Goal: Information Seeking & Learning: Learn about a topic

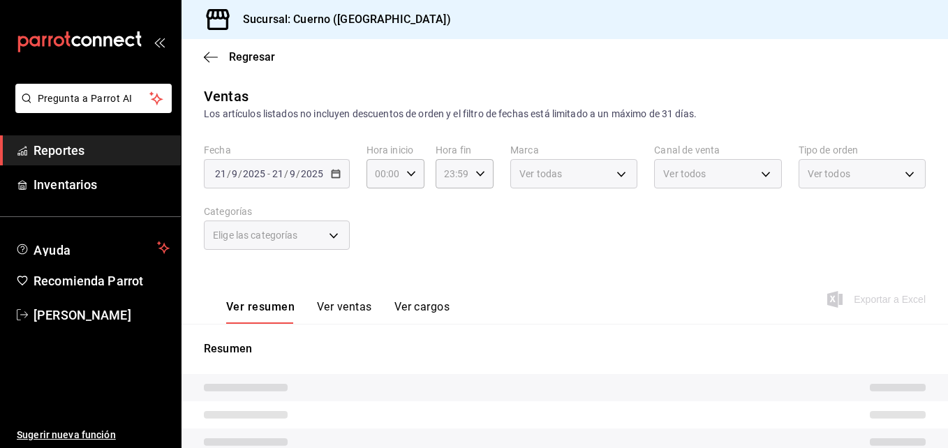
type input "03:00"
type input "02:59"
type input "a99b9eb1-d5e4-4ca6-a53e-4c42022e859a,8d843363-7b8b-4002-90a0-c01944697fe5,d20f9…"
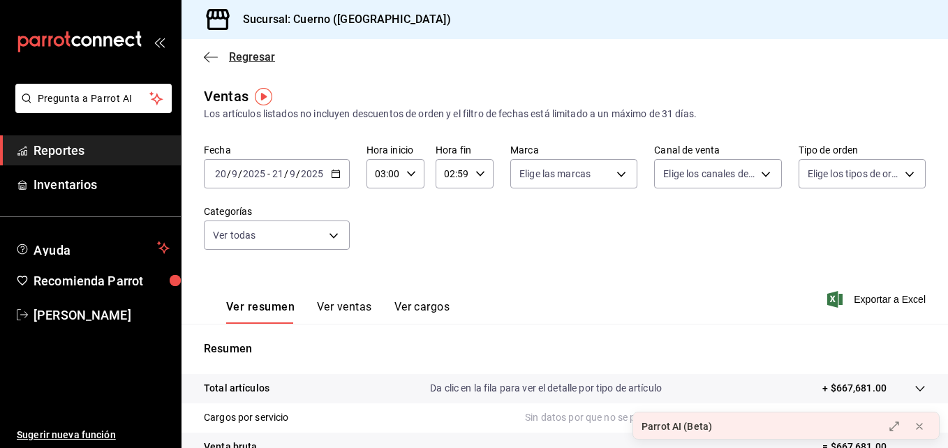
click at [248, 57] on span "Regresar" at bounding box center [252, 56] width 46 height 13
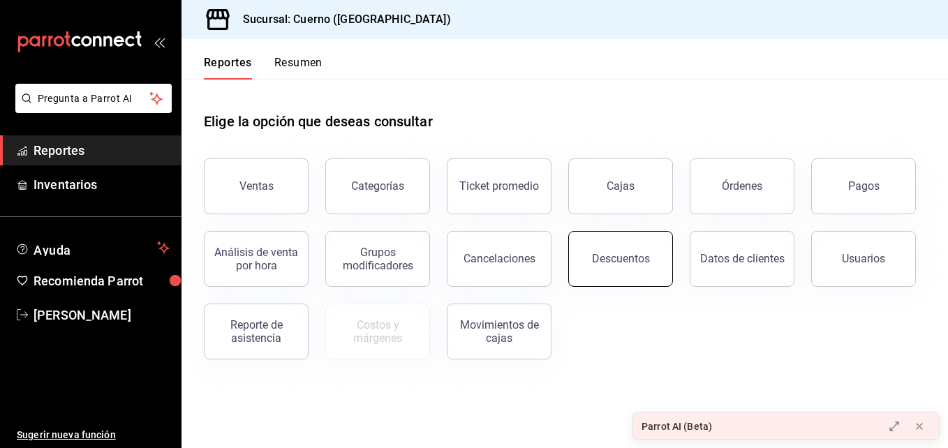
click at [593, 250] on button "Descuentos" at bounding box center [620, 259] width 105 height 56
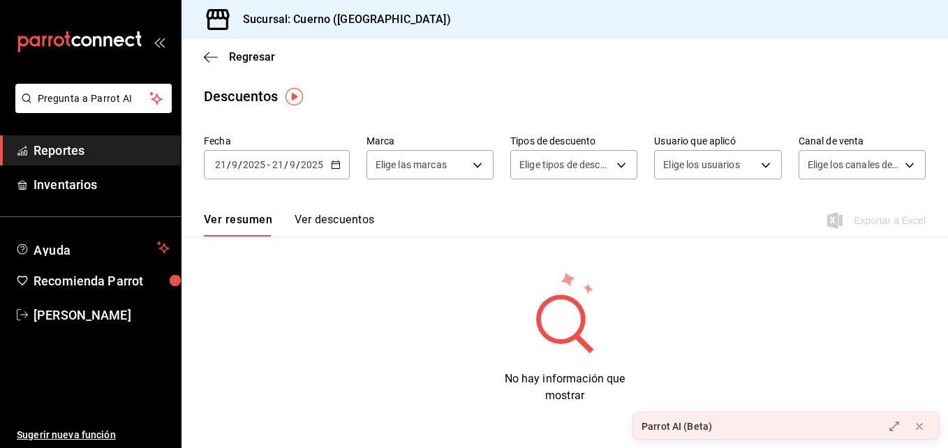
click at [327, 165] on div "[DATE] [DATE] - [DATE] [DATE]" at bounding box center [277, 164] width 146 height 29
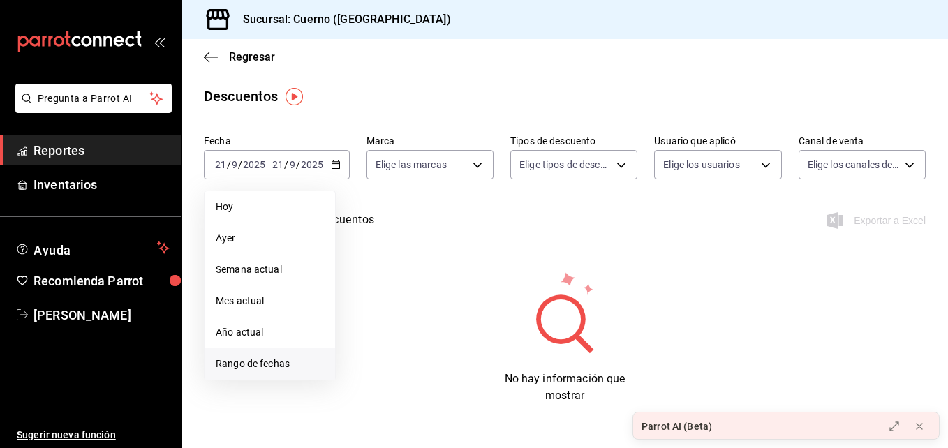
click at [276, 364] on span "Rango de fechas" at bounding box center [270, 364] width 108 height 15
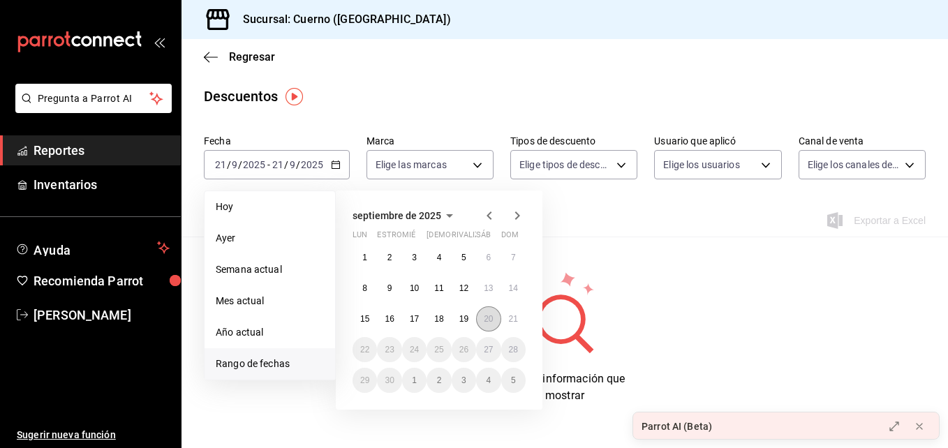
click at [483, 318] on button "20" at bounding box center [488, 318] width 24 height 25
click at [509, 322] on abbr "21" at bounding box center [513, 319] width 9 height 10
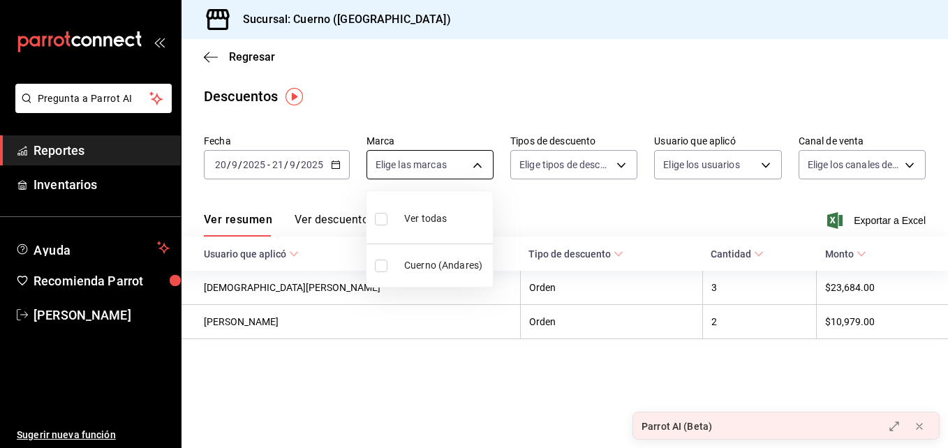
click at [478, 160] on body "Pregunta a Parrot AI Reportes Inventarios Ayuda Recomienda Parrot [PERSON_NAME]…" at bounding box center [474, 224] width 948 height 448
click at [445, 261] on span "Cuerno (Andares)" at bounding box center [445, 265] width 83 height 15
type input "c9e961b9-bc29-480f-a65c-324ff110f526"
checkbox input "true"
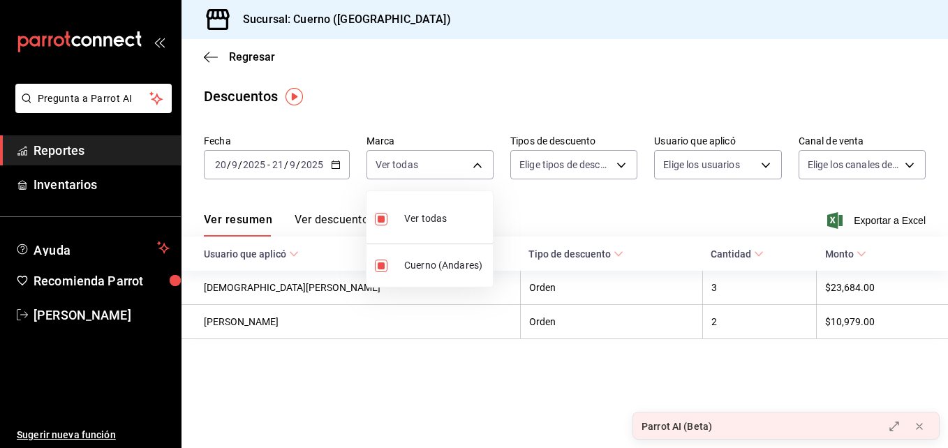
click at [396, 225] on div "Ver todas" at bounding box center [411, 217] width 72 height 30
checkbox input "false"
click at [376, 220] on input "checkbox" at bounding box center [381, 219] width 13 height 13
checkbox input "true"
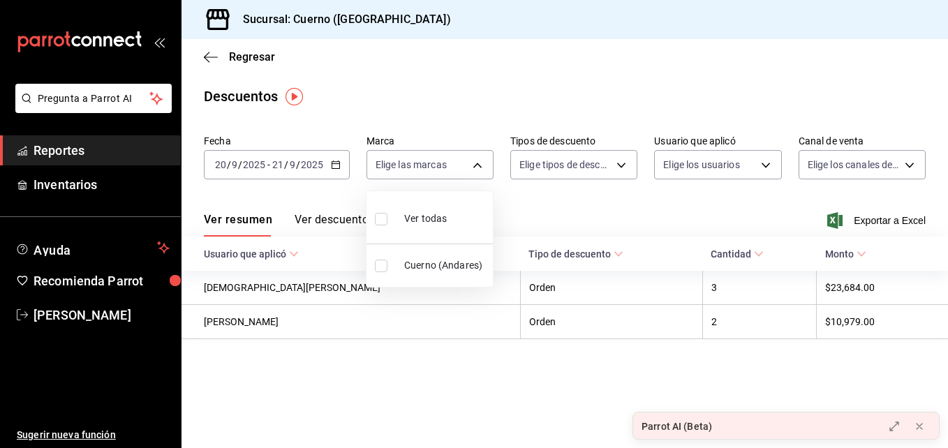
type input "c9e961b9-bc29-480f-a65c-324ff110f526"
checkbox input "true"
click at [343, 219] on div at bounding box center [474, 224] width 948 height 448
click at [343, 219] on button "Ver descuentos" at bounding box center [334, 225] width 80 height 24
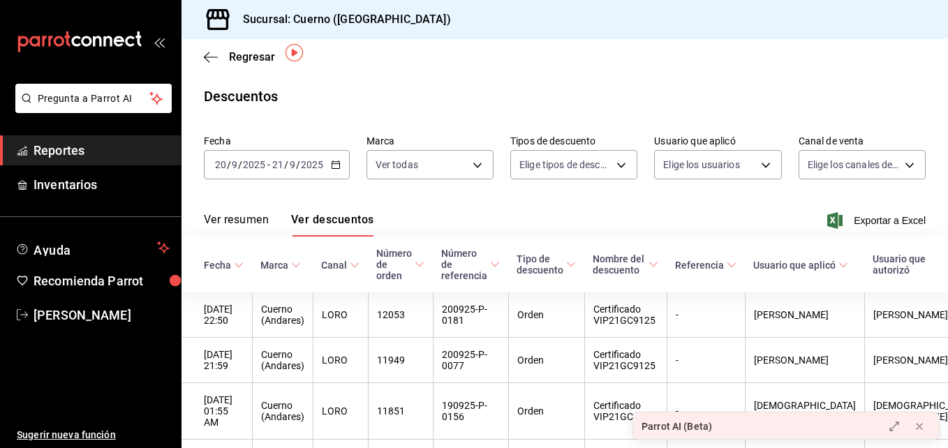
scroll to position [147, 0]
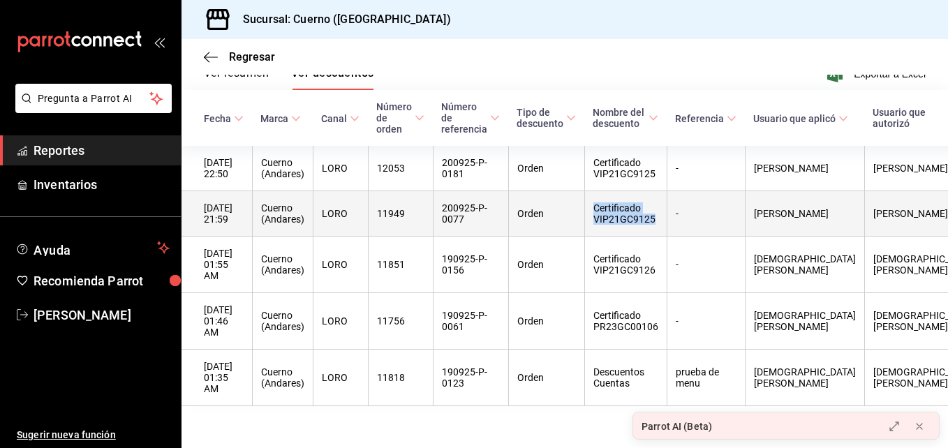
drag, startPoint x: 601, startPoint y: 212, endPoint x: 661, endPoint y: 231, distance: 62.9
click at [661, 231] on th "Certificado VIP21GC9125" at bounding box center [625, 213] width 82 height 45
copy th "Certificado VIP21GC9125"
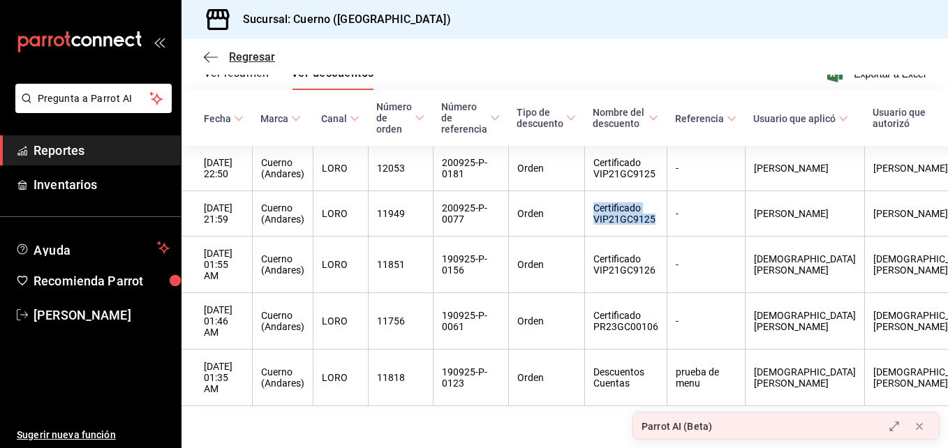
click at [217, 57] on icon "button" at bounding box center [211, 57] width 14 height 1
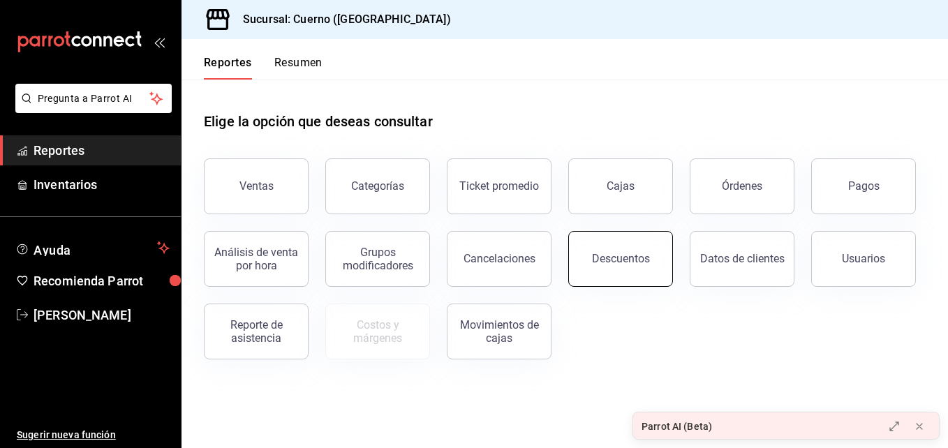
click at [613, 281] on button "Descuentos" at bounding box center [620, 259] width 105 height 56
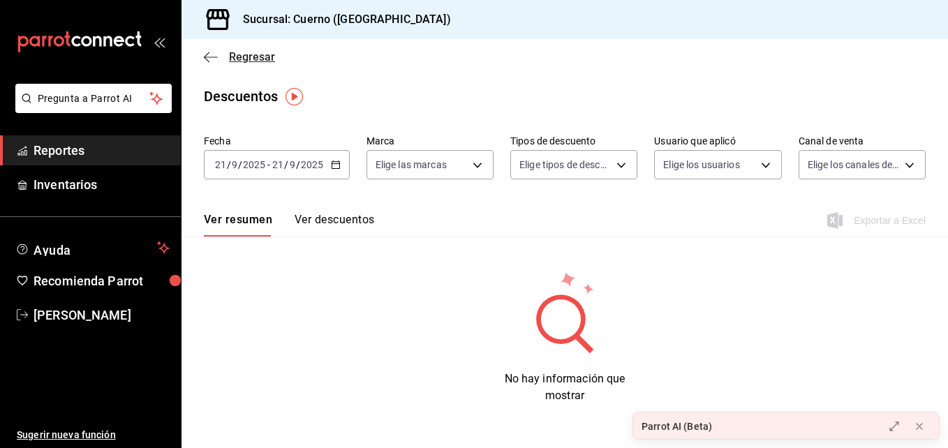
click at [239, 56] on span "Regresar" at bounding box center [252, 56] width 46 height 13
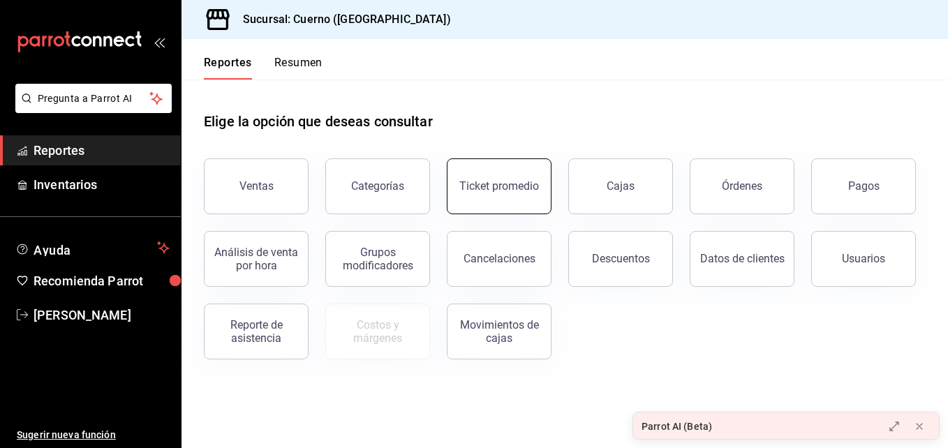
click at [500, 193] on button "Ticket promedio" at bounding box center [499, 186] width 105 height 56
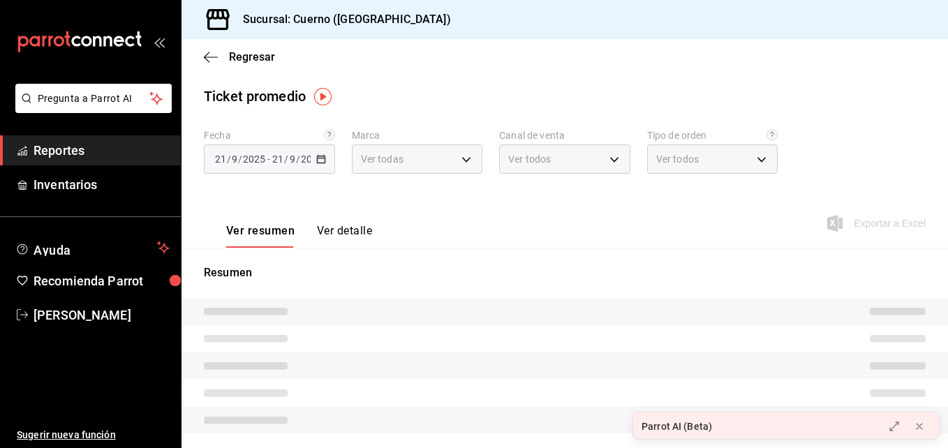
type input "c9e961b9-bc29-480f-a65c-324ff110f526"
type input "PARROT,UBER_EATS,RAPPI,DIDI_FOOD,ONLINE"
type input "dfbf6a66-9e2c-4531-8c07-cb6fdb35851c,965fb10a-4951-4111-90b6-db3caf29f93a,2f3c6…"
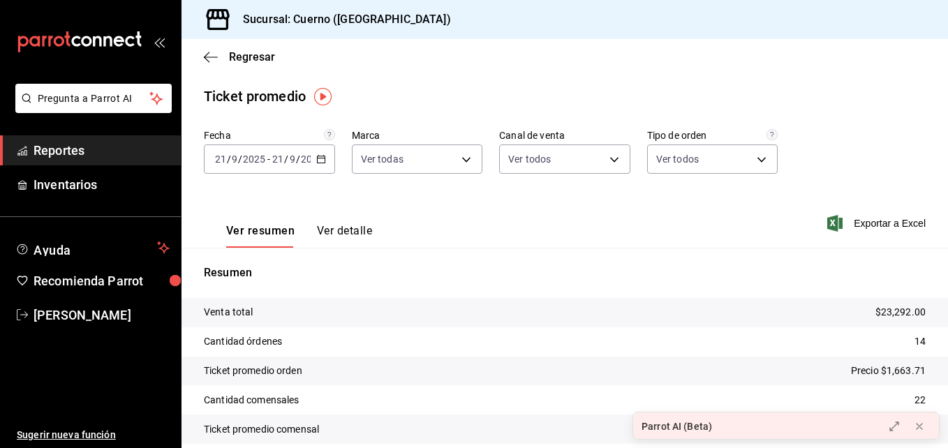
click at [327, 228] on button "Ver detalle" at bounding box center [344, 236] width 55 height 24
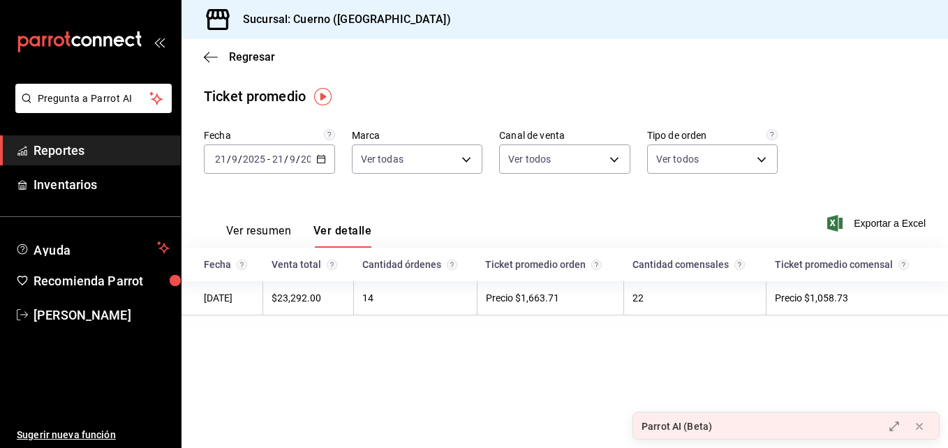
click at [244, 230] on font "Ver resumen" at bounding box center [258, 231] width 65 height 14
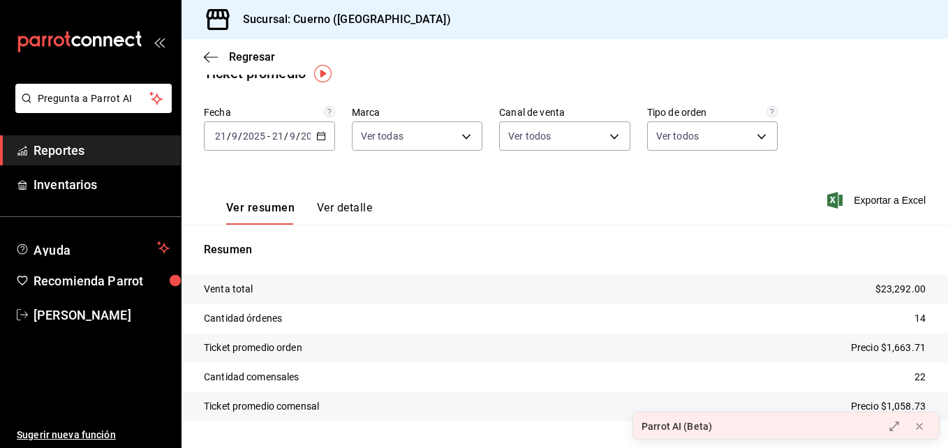
scroll to position [22, 0]
click at [314, 147] on div "[DATE] [DATE] - [DATE] [DATE]" at bounding box center [269, 136] width 131 height 29
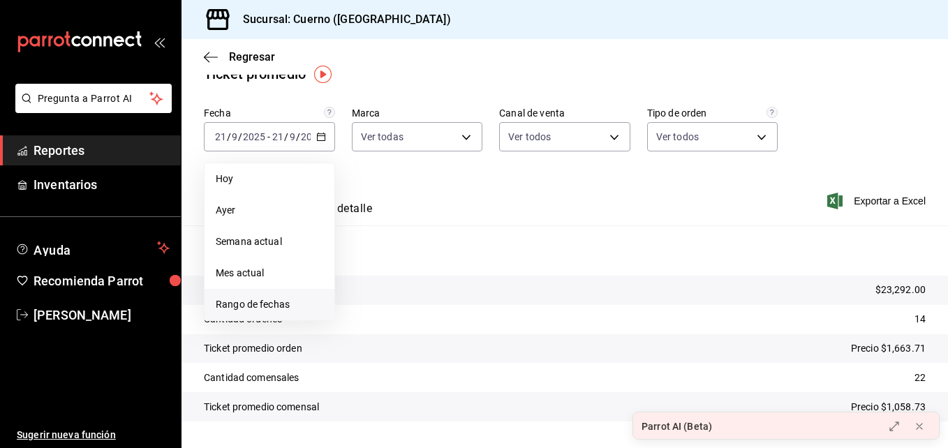
click at [264, 306] on span "Rango de fechas" at bounding box center [269, 304] width 107 height 15
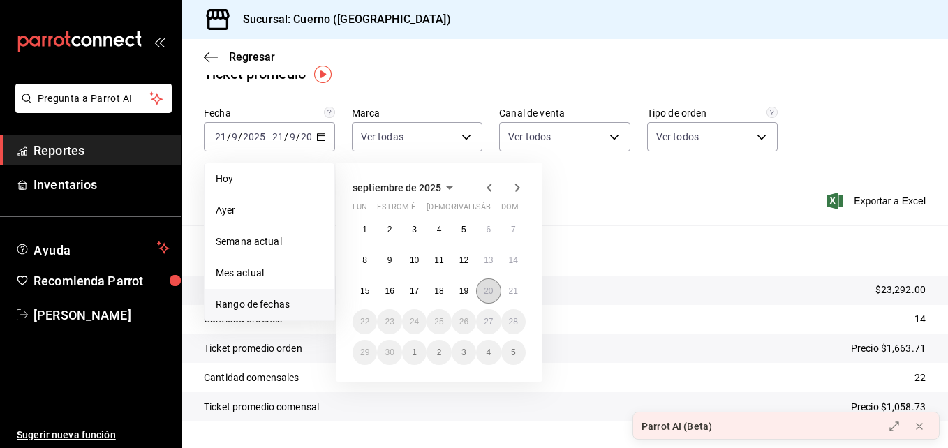
click at [477, 285] on button "20" at bounding box center [488, 290] width 24 height 25
click at [520, 294] on button "21" at bounding box center [513, 290] width 24 height 25
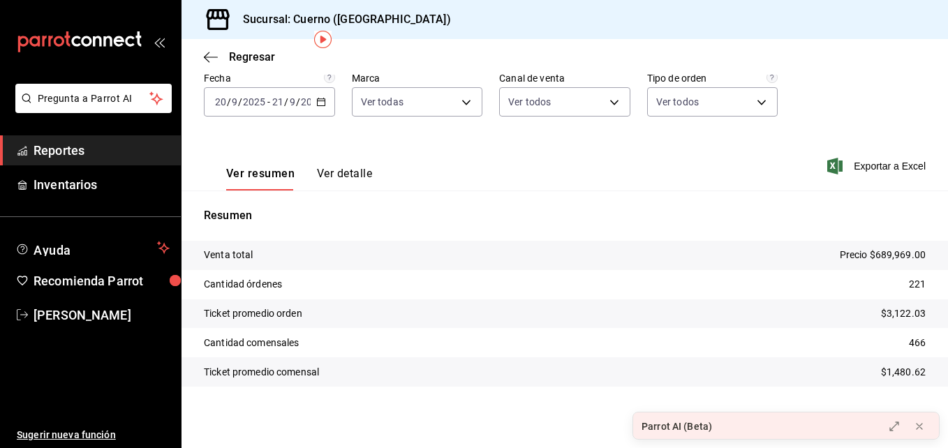
scroll to position [57, 0]
click at [225, 61] on span "Regresar" at bounding box center [239, 56] width 71 height 13
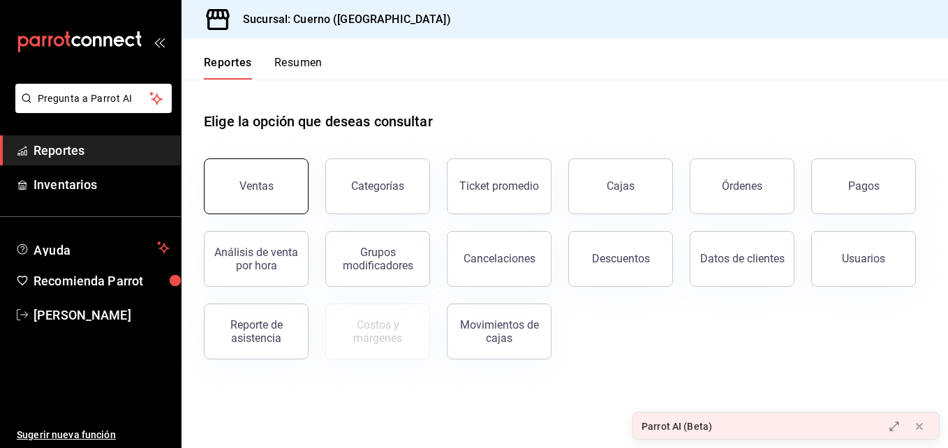
click at [251, 195] on button "Ventas" at bounding box center [256, 186] width 105 height 56
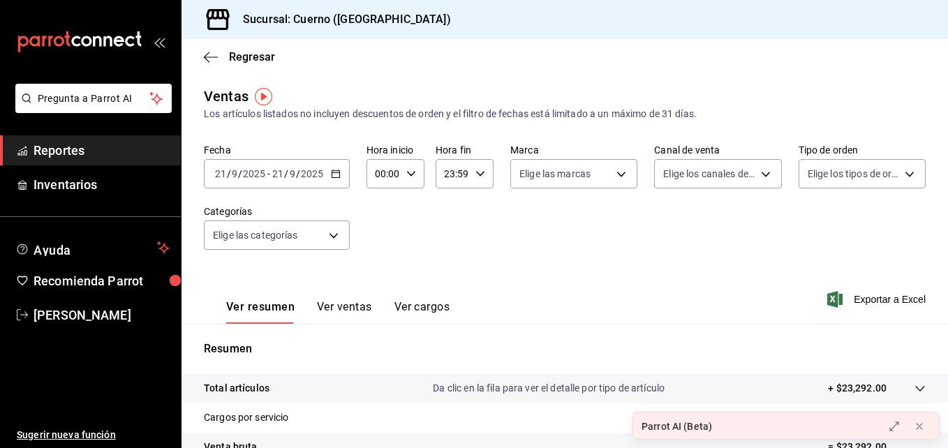
click at [338, 170] on \(Stroke\) "button" at bounding box center [338, 170] width 1 height 1
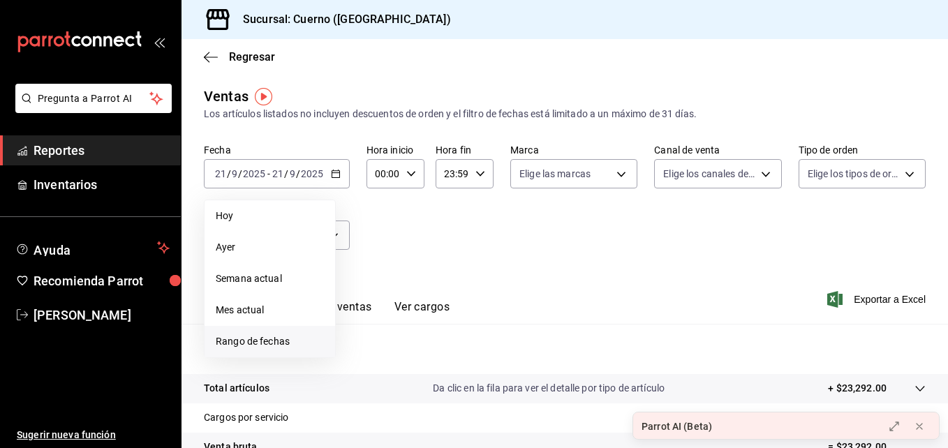
click at [267, 336] on span "Rango de fechas" at bounding box center [270, 341] width 108 height 15
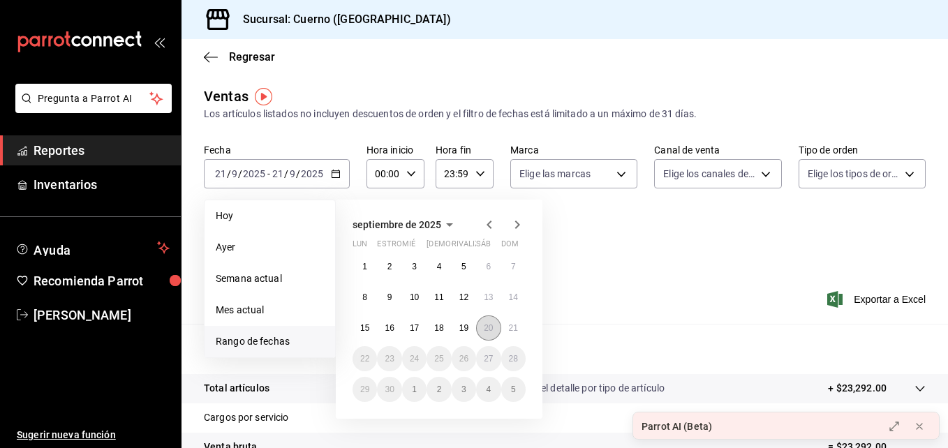
click at [493, 325] on button "20" at bounding box center [488, 327] width 24 height 25
click at [504, 326] on button "21" at bounding box center [513, 327] width 24 height 25
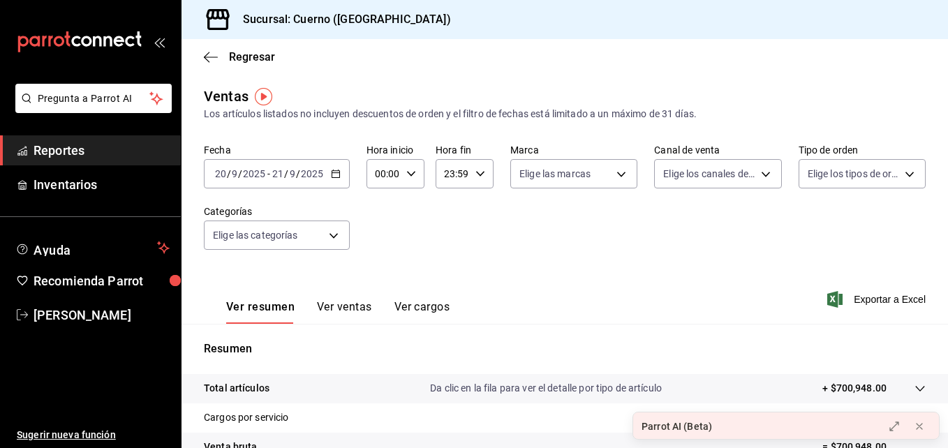
click at [415, 172] on div "00:00 Hora inicio" at bounding box center [395, 173] width 58 height 29
click at [415, 172] on div at bounding box center [474, 224] width 948 height 448
click at [415, 172] on div "00:00 Hora inicio" at bounding box center [395, 173] width 58 height 29
click at [378, 264] on span "03" at bounding box center [380, 264] width 6 height 11
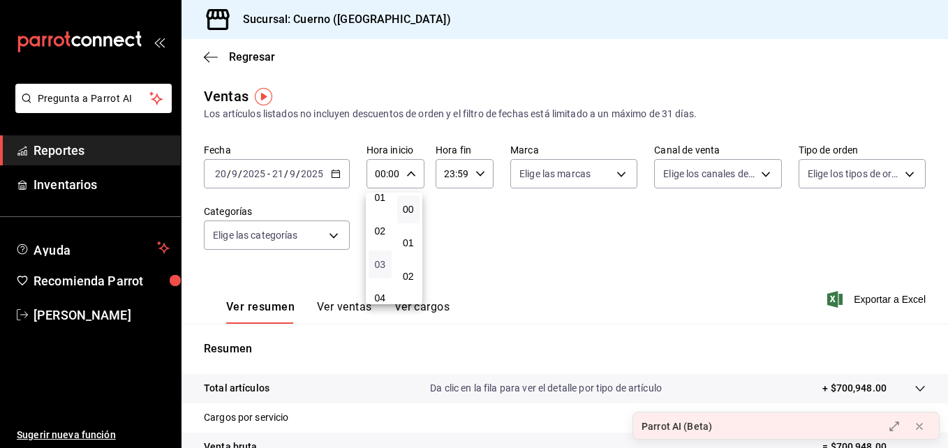
type input "03:00"
click at [437, 180] on div at bounding box center [474, 224] width 948 height 448
click at [468, 178] on div "23:59 Hora fin" at bounding box center [464, 173] width 58 height 29
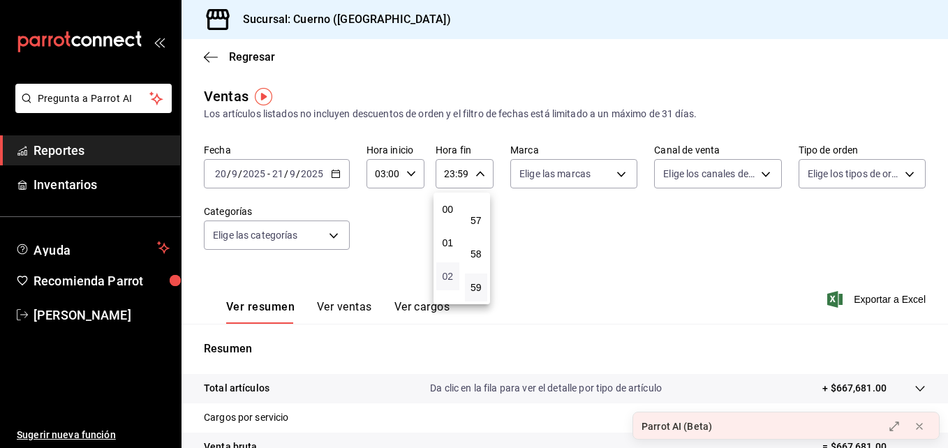
click at [446, 279] on span "02" at bounding box center [448, 276] width 6 height 11
type input "02:59"
click at [381, 251] on div at bounding box center [474, 224] width 948 height 448
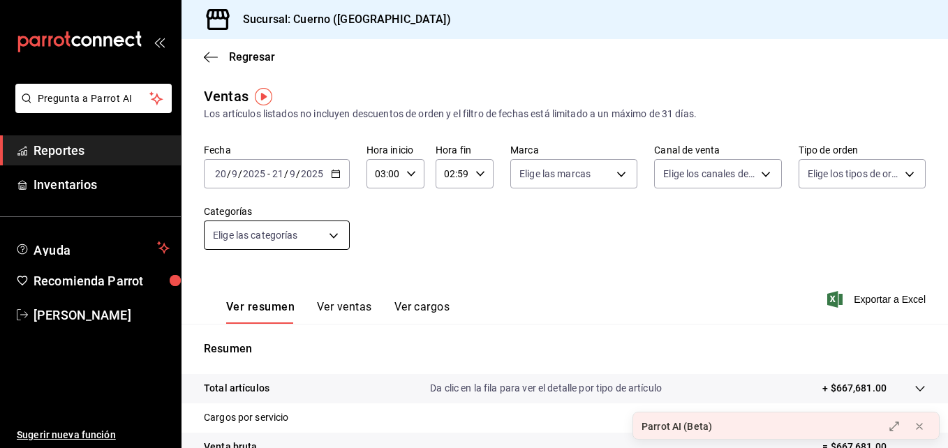
click at [327, 234] on body "Pregunta a Parrot AI Reportes Inventarios Ayuda Recomienda Parrot [PERSON_NAME]…" at bounding box center [474, 224] width 948 height 448
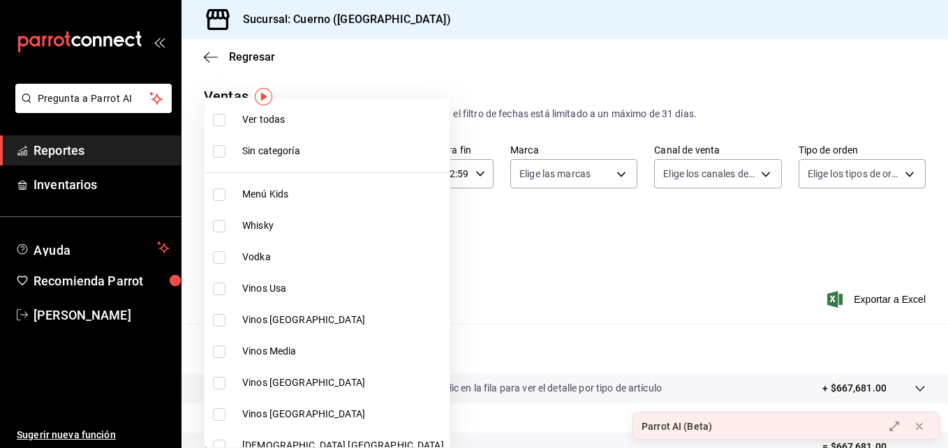
click at [234, 280] on li "Vinos Usa" at bounding box center [326, 288] width 245 height 31
type input "80c71337-f30c-44d9-a1dc-277a6ddcf72e"
checkbox input "true"
click at [222, 310] on li "Vinos [GEOGRAPHIC_DATA]" at bounding box center [326, 319] width 245 height 31
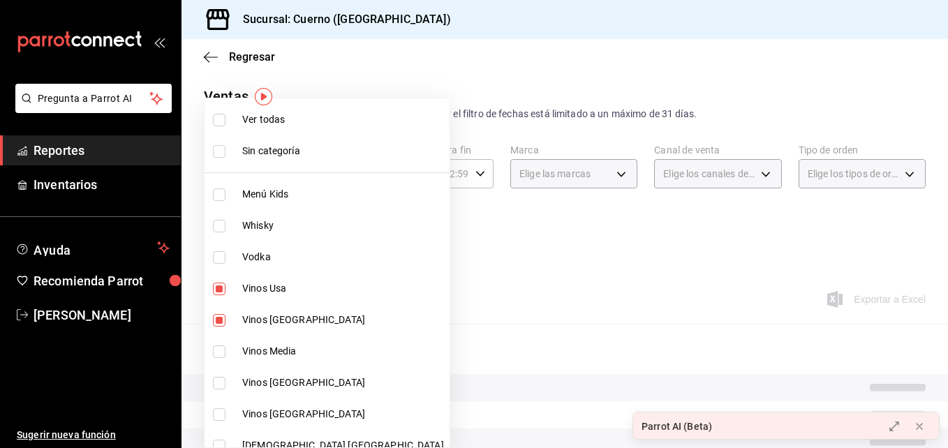
type input "80c71337-f30c-44d9-a1dc-277a6ddcf72e,36d524d5-d71c-4ade-84e6-ca04b88186a6"
checkbox input "true"
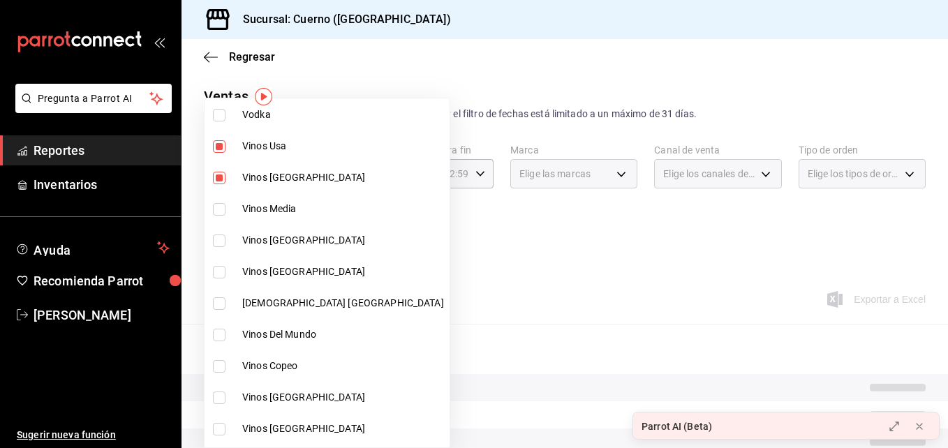
scroll to position [144, 0]
click at [226, 204] on label at bounding box center [222, 208] width 18 height 13
click at [225, 204] on input "checkbox" at bounding box center [219, 208] width 13 height 13
checkbox input "false"
click at [219, 223] on li "Vinos Media" at bounding box center [326, 207] width 245 height 31
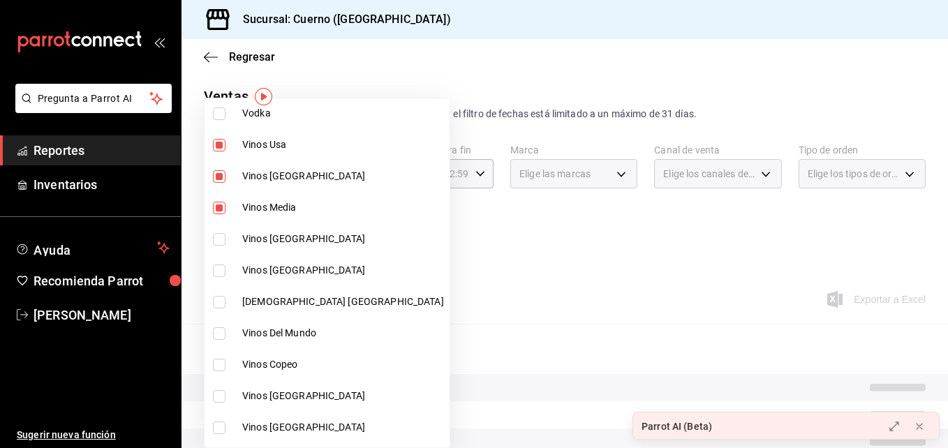
type input "80c71337-f30c-44d9-a1dc-277a6ddcf72e,36d524d5-d71c-4ade-84e6-ca04b88186a6,766b3…"
checkbox input "true"
click at [219, 237] on input "checkbox" at bounding box center [219, 239] width 13 height 13
checkbox input "true"
click at [218, 256] on li "Vinos [GEOGRAPHIC_DATA]" at bounding box center [326, 270] width 245 height 31
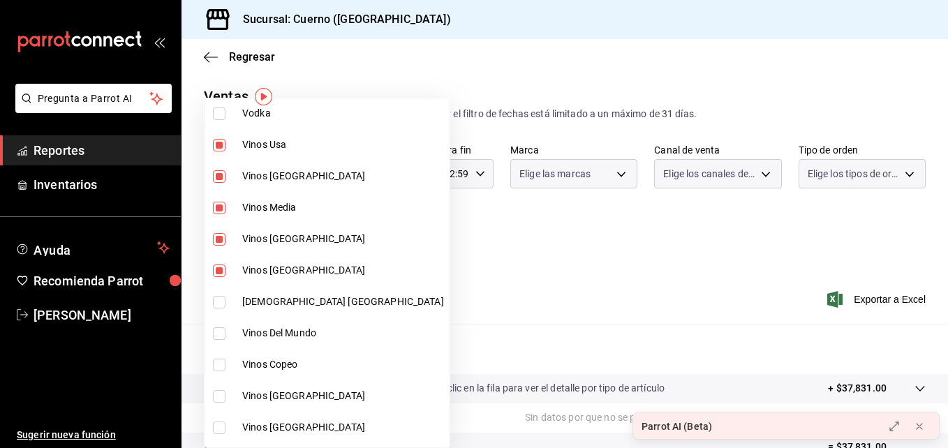
type input "80c71337-f30c-44d9-a1dc-277a6ddcf72e,36d524d5-d71c-4ade-84e6-ca04b88186a6,766b3…"
checkbox input "true"
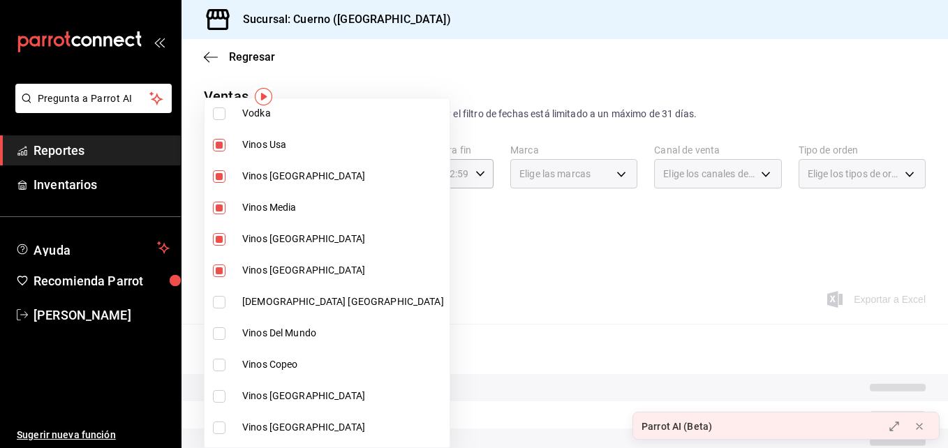
click at [216, 293] on li "[DEMOGRAPHIC_DATA] [GEOGRAPHIC_DATA]" at bounding box center [326, 301] width 245 height 31
type input "80c71337-f30c-44d9-a1dc-277a6ddcf72e,36d524d5-d71c-4ade-84e6-ca04b88186a6,766b3…"
checkbox input "true"
click at [215, 325] on li "Vinos Del Mundo" at bounding box center [326, 333] width 245 height 31
type input "80c71337-f30c-44d9-a1dc-277a6ddcf72e,36d524d5-d71c-4ade-84e6-ca04b88186a6,766b3…"
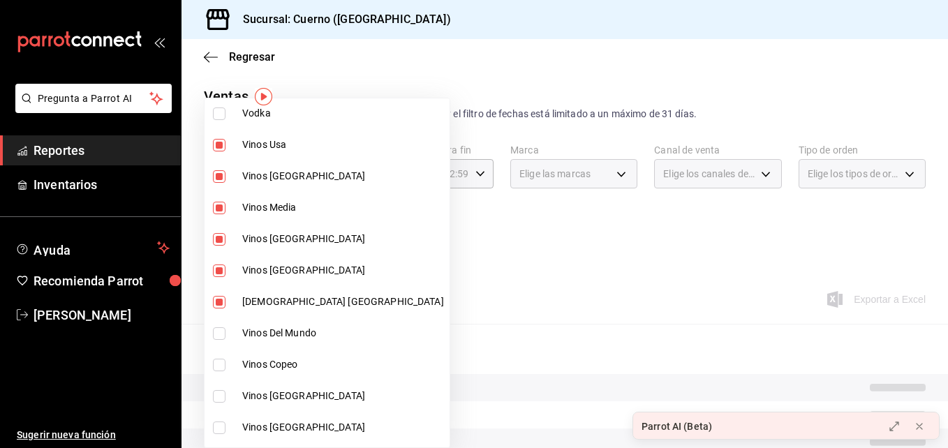
checkbox input "true"
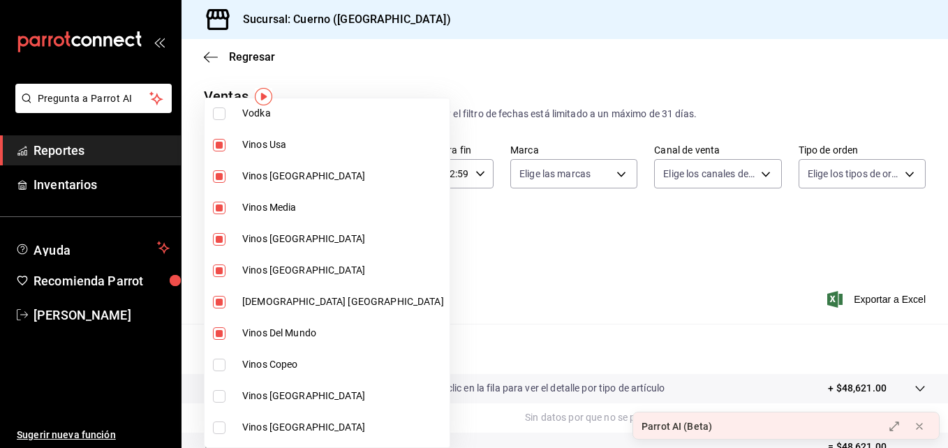
click at [214, 362] on input "checkbox" at bounding box center [219, 365] width 13 height 13
checkbox input "true"
type input "80c71337-f30c-44d9-a1dc-277a6ddcf72e,36d524d5-d71c-4ade-84e6-ca04b88186a6,766b3…"
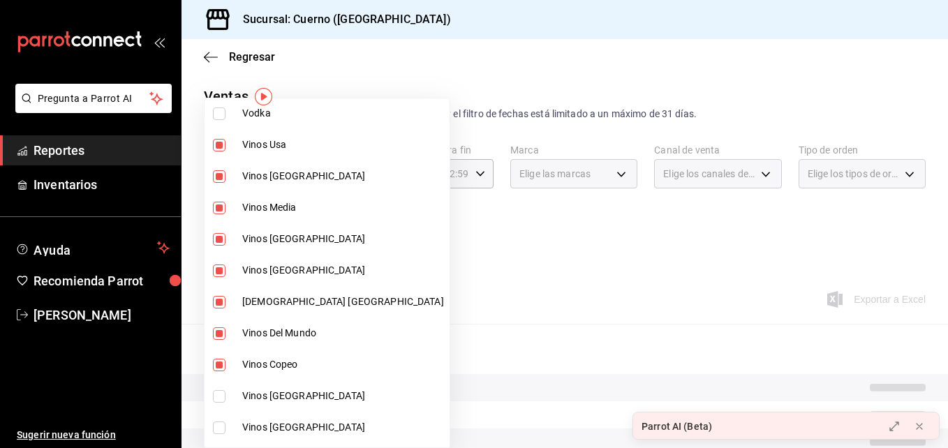
click at [220, 393] on input "checkbox" at bounding box center [219, 396] width 13 height 13
checkbox input "true"
type input "80c71337-f30c-44d9-a1dc-277a6ddcf72e,36d524d5-d71c-4ade-84e6-ca04b88186a6,766b3…"
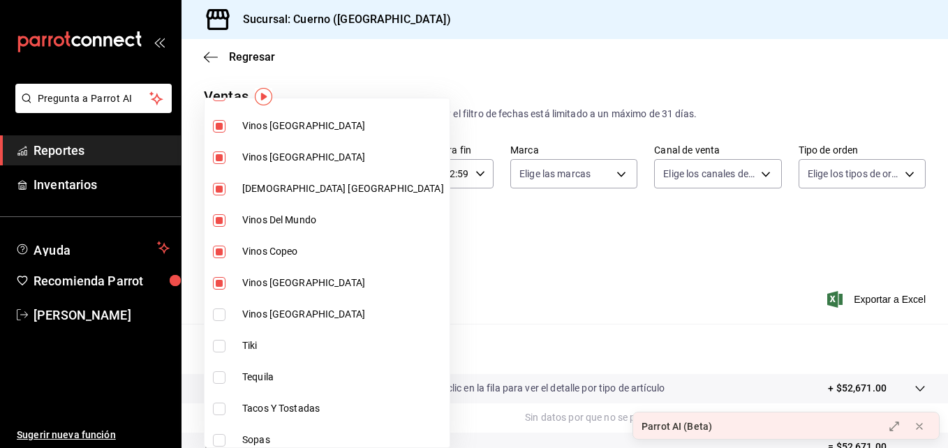
scroll to position [267, 0]
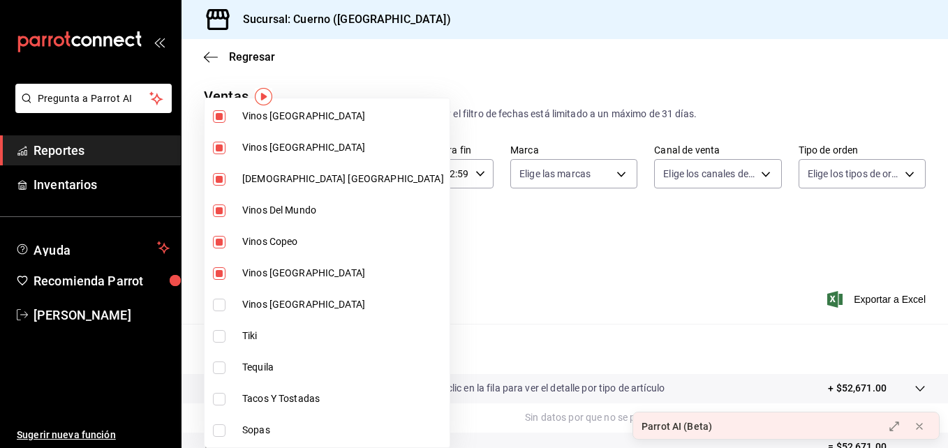
click at [226, 308] on label at bounding box center [222, 305] width 18 height 13
click at [225, 308] on input "checkbox" at bounding box center [219, 305] width 13 height 13
checkbox input "false"
type input "80c71337-f30c-44d9-a1dc-277a6ddcf72e,36d524d5-d71c-4ade-84e6-ca04b88186a6,766b3…"
click at [226, 308] on label at bounding box center [222, 305] width 18 height 13
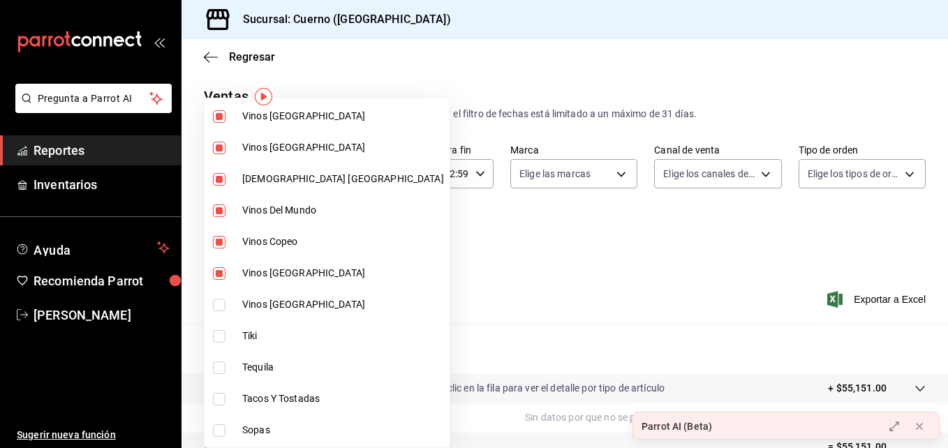
click at [225, 308] on input "checkbox" at bounding box center [219, 305] width 13 height 13
checkbox input "false"
click at [465, 263] on div at bounding box center [474, 224] width 948 height 448
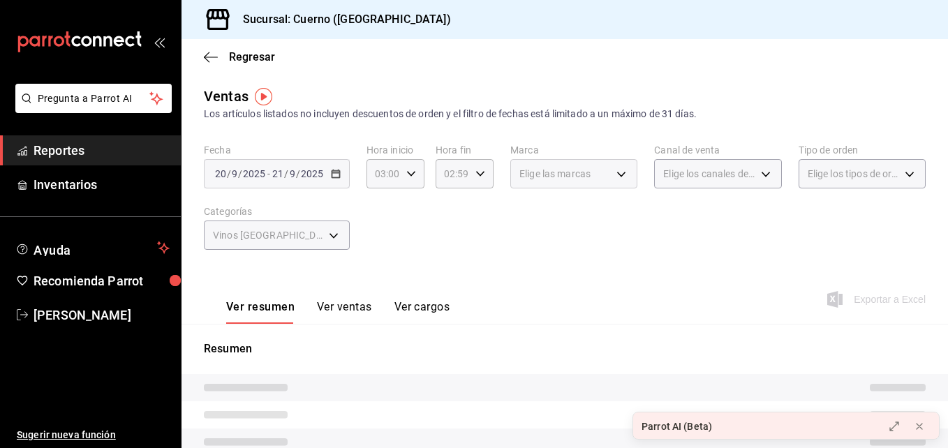
type input "80c71337-f30c-44d9-a1dc-277a6ddcf72e,36d524d5-d71c-4ade-84e6-ca04b88186a6,766b3…"
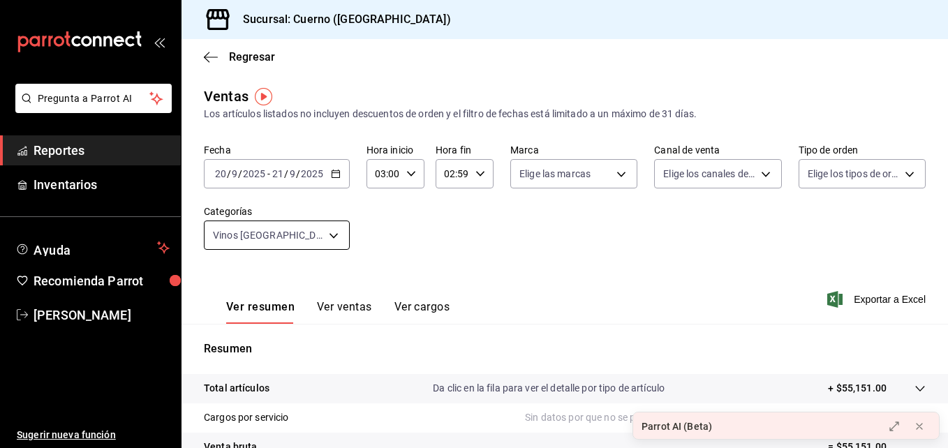
click at [317, 224] on body "Pregunta a Parrot AI Reportes Inventarios Ayuda Recomienda Parrot [PERSON_NAME]…" at bounding box center [474, 224] width 948 height 448
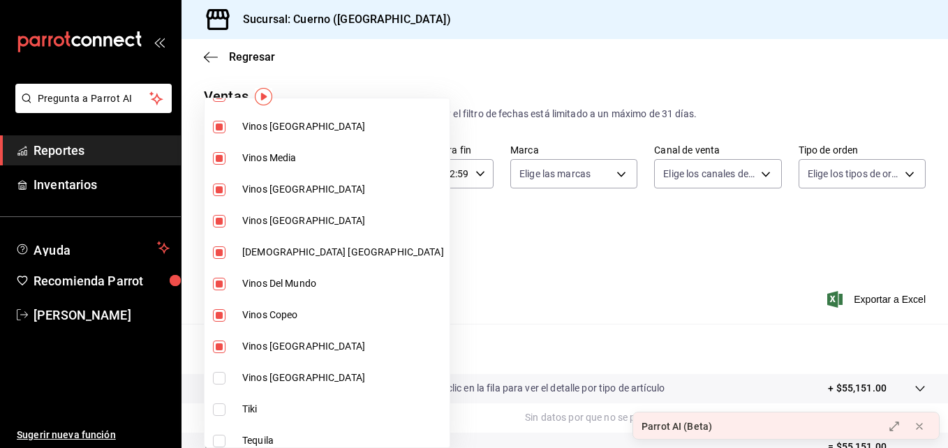
scroll to position [194, 0]
click at [219, 375] on input "checkbox" at bounding box center [219, 377] width 13 height 13
checkbox input "true"
type input "80c71337-f30c-44d9-a1dc-277a6ddcf72e,36d524d5-d71c-4ade-84e6-ca04b88186a6,766b3…"
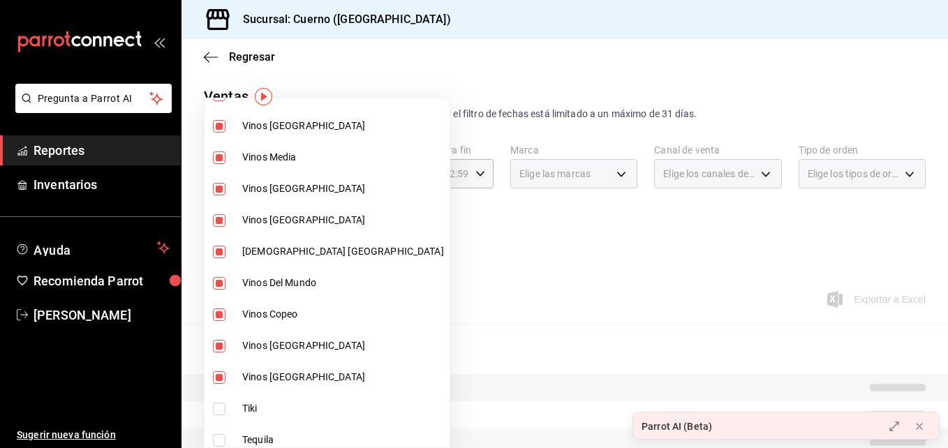
click at [498, 261] on div at bounding box center [474, 224] width 948 height 448
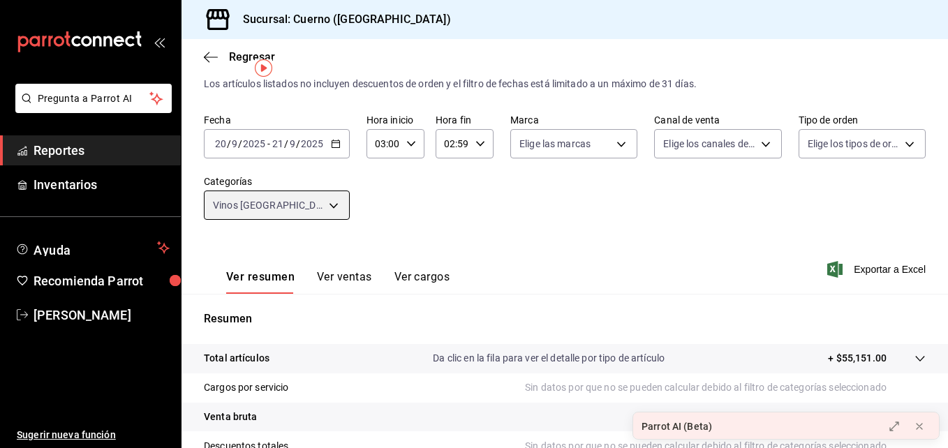
scroll to position [28, 0]
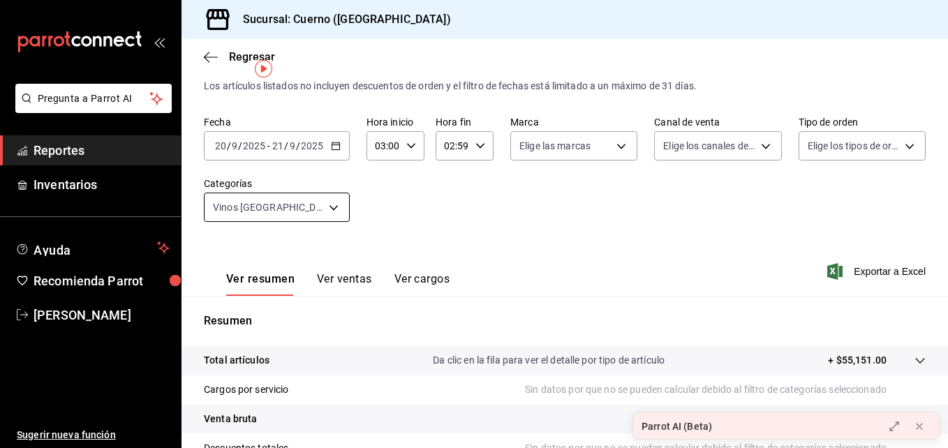
click at [213, 199] on body "Pregunta a Parrot AI Reportes Inventarios Ayuda Recomienda Parrot [PERSON_NAME]…" at bounding box center [474, 224] width 948 height 448
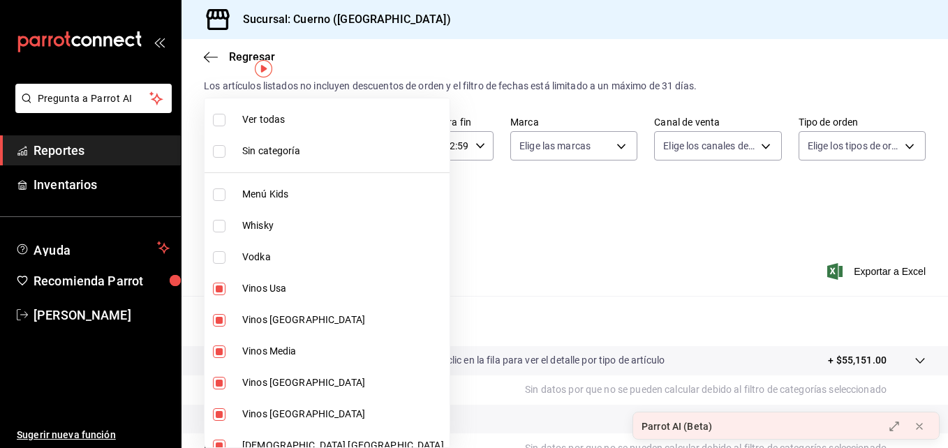
click at [219, 114] on input "checkbox" at bounding box center [219, 120] width 13 height 13
checkbox input "true"
type input "a99b9eb1-d5e4-4ca6-a53e-4c42022e859a,8d843363-7b8b-4002-90a0-c01944697fe5,d20f9…"
checkbox input "true"
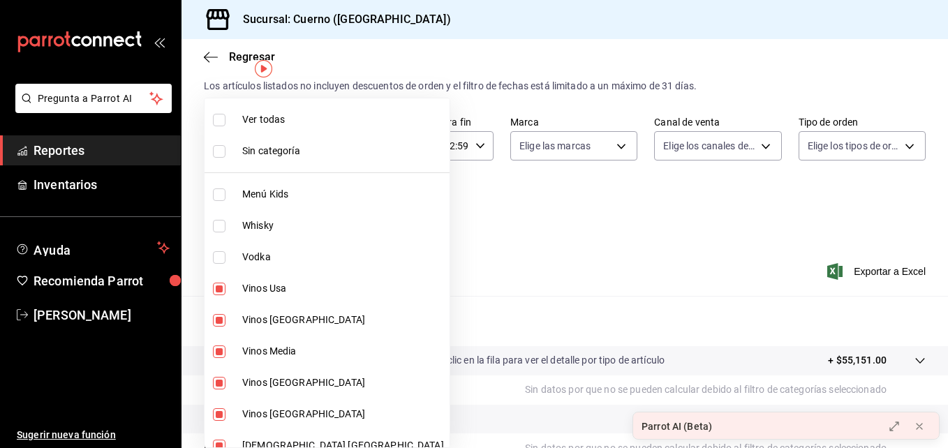
checkbox input "true"
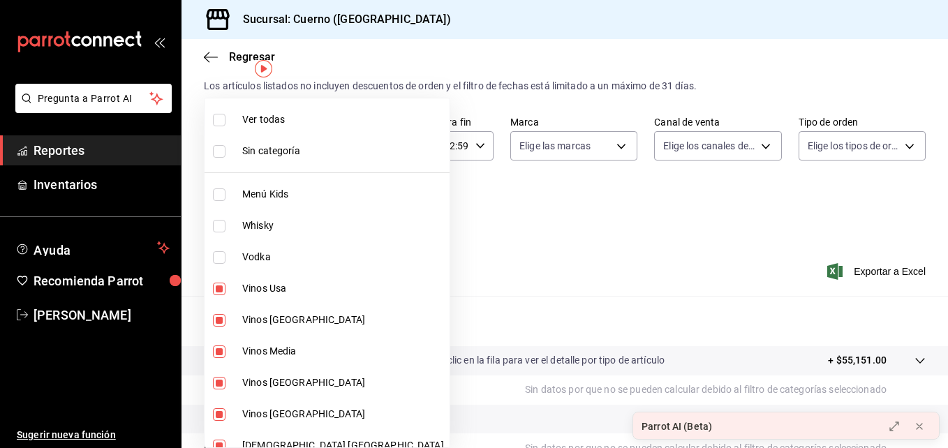
checkbox input "true"
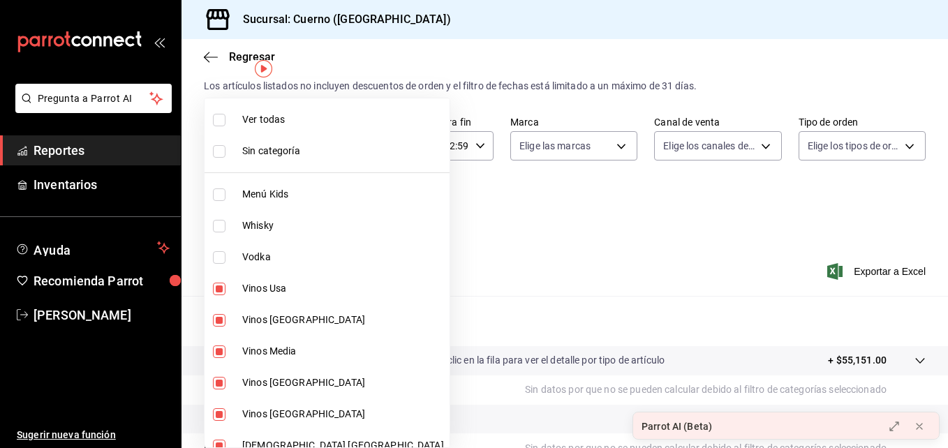
checkbox input "true"
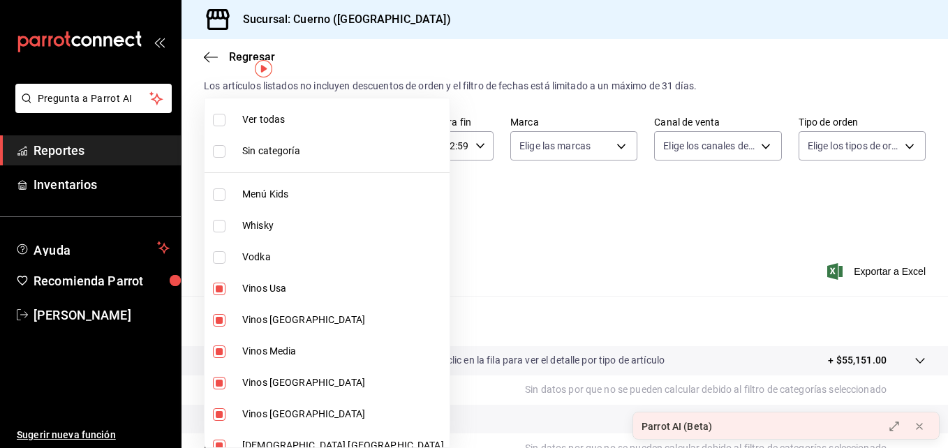
checkbox input "true"
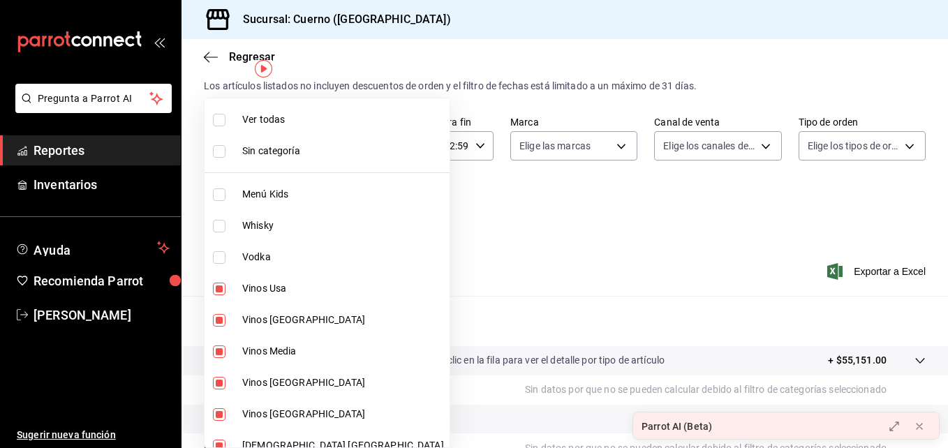
checkbox input "true"
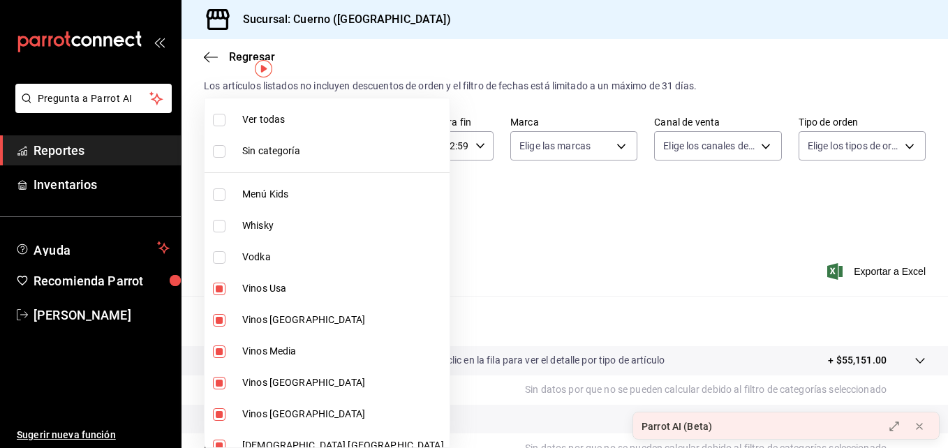
checkbox input "true"
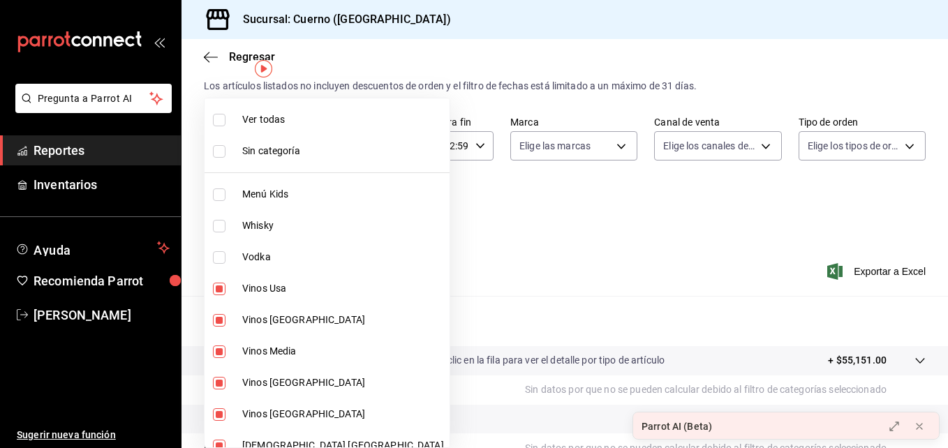
checkbox input "true"
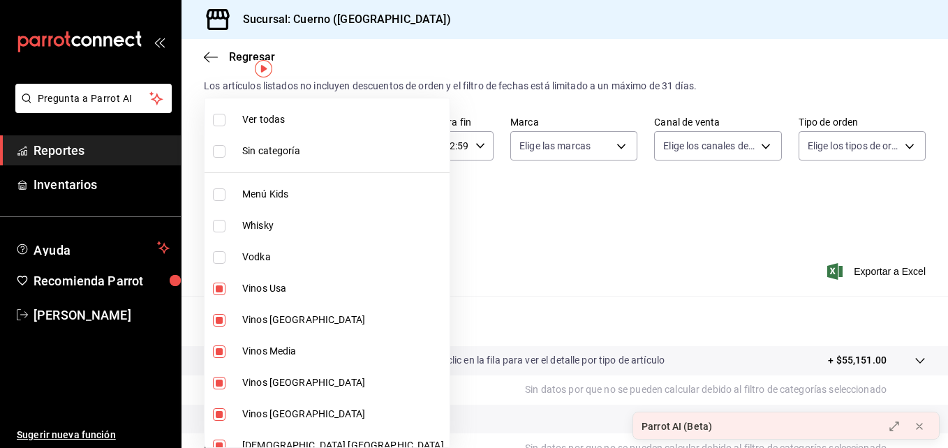
checkbox input "true"
click at [219, 114] on input "checkbox" at bounding box center [219, 120] width 13 height 13
checkbox input "false"
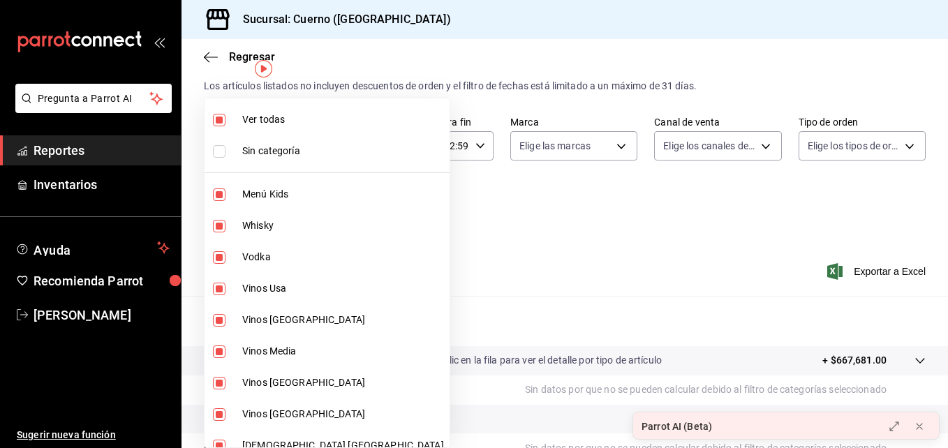
checkbox input "false"
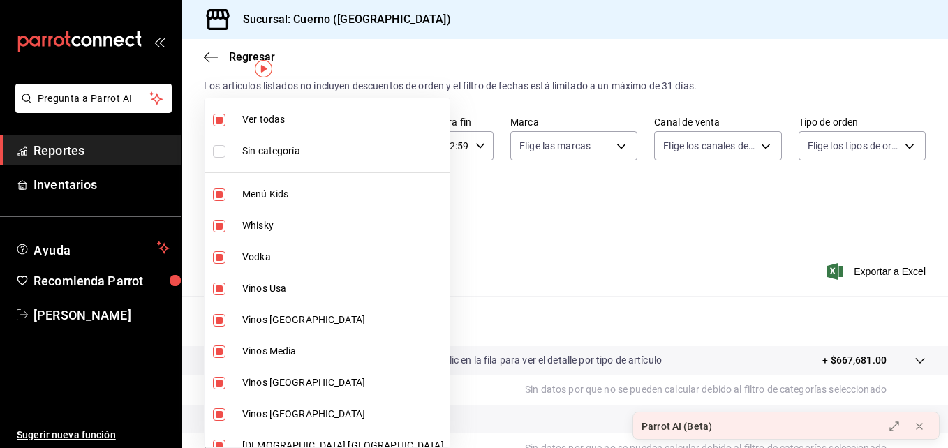
checkbox input "false"
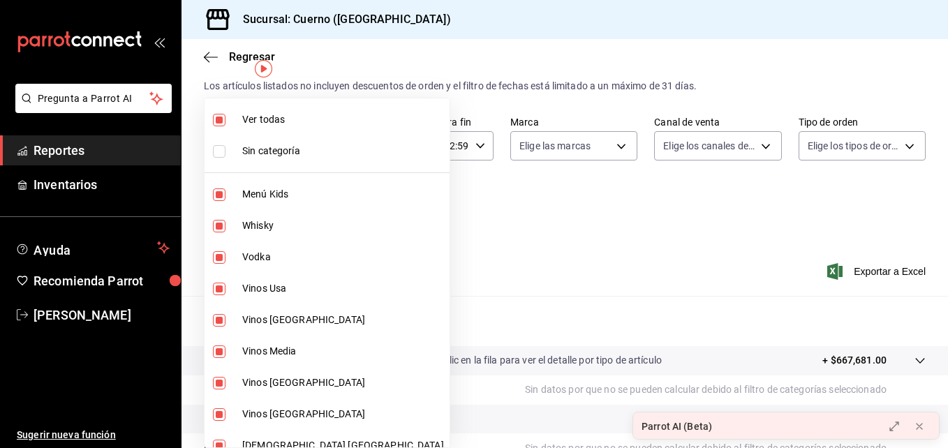
checkbox input "false"
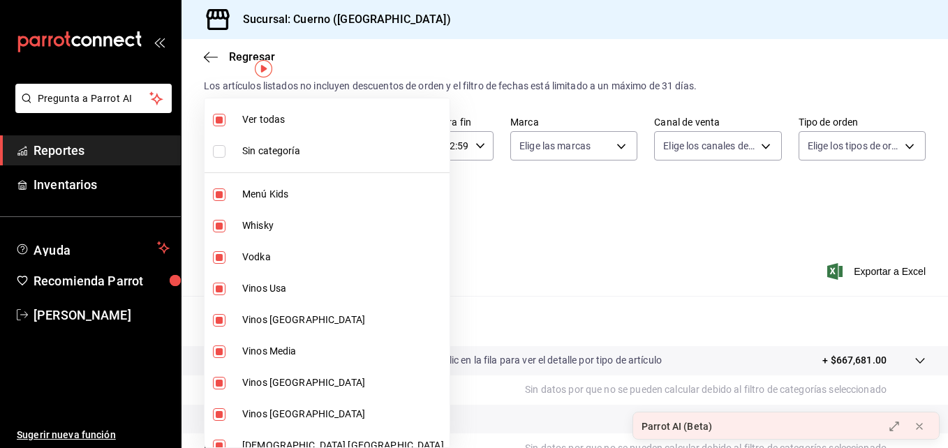
checkbox input "false"
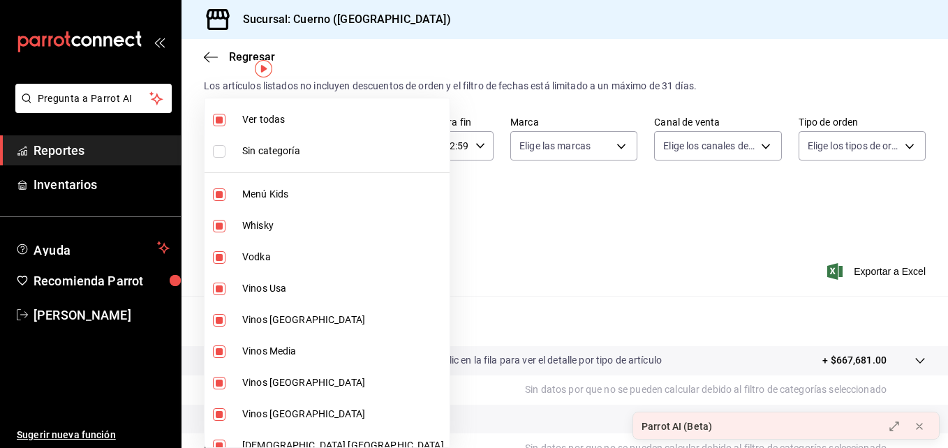
checkbox input "false"
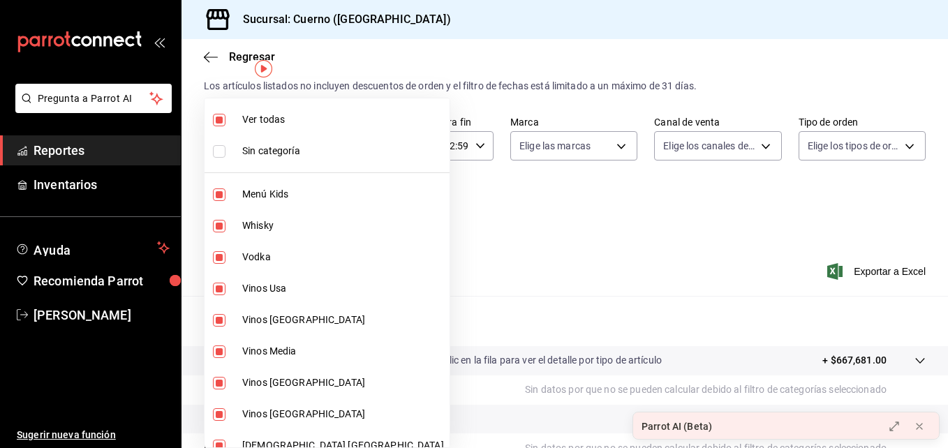
checkbox input "false"
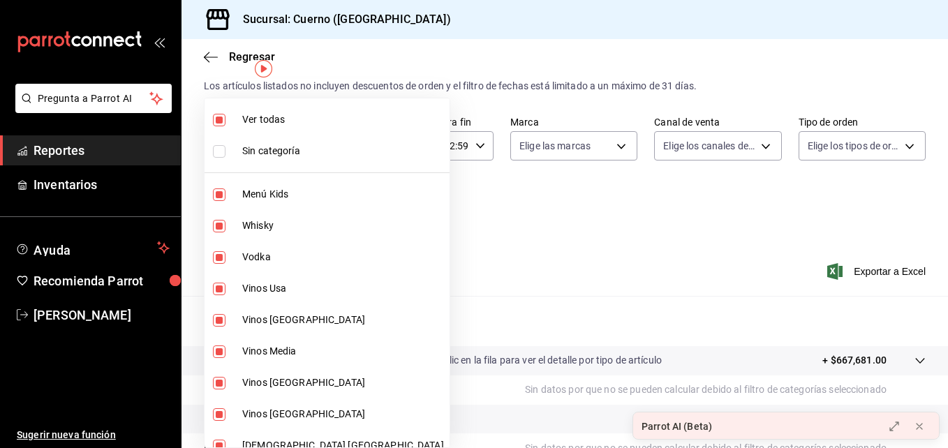
checkbox input "false"
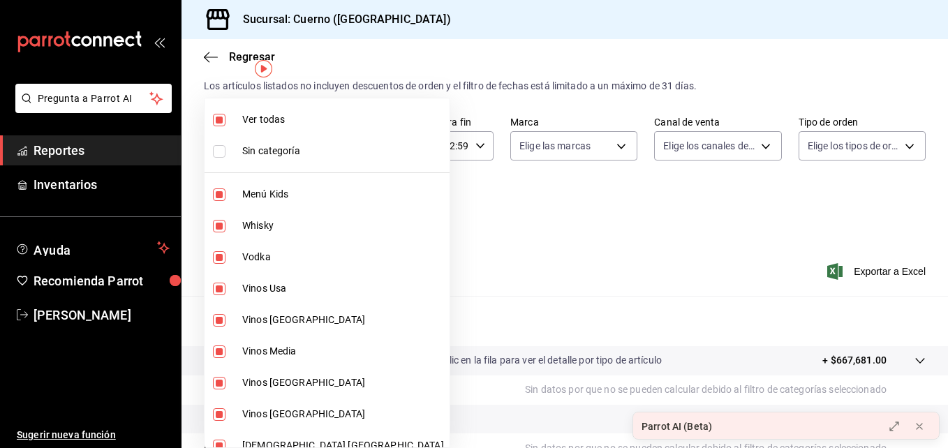
checkbox input "false"
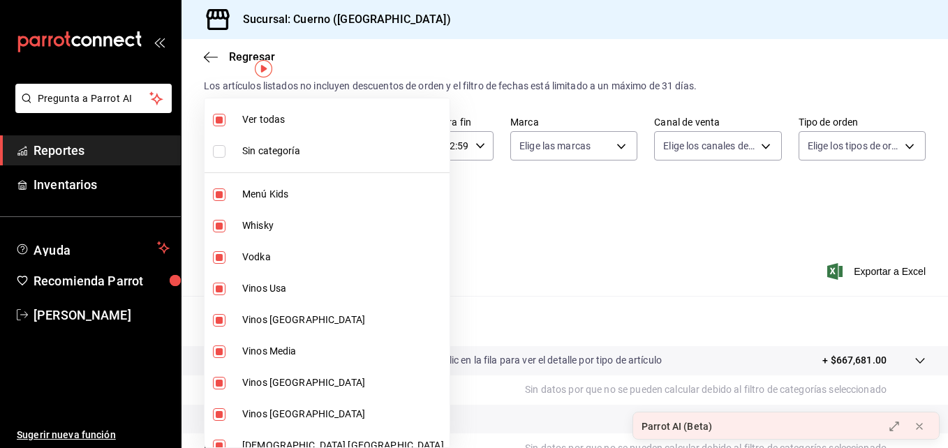
checkbox input "false"
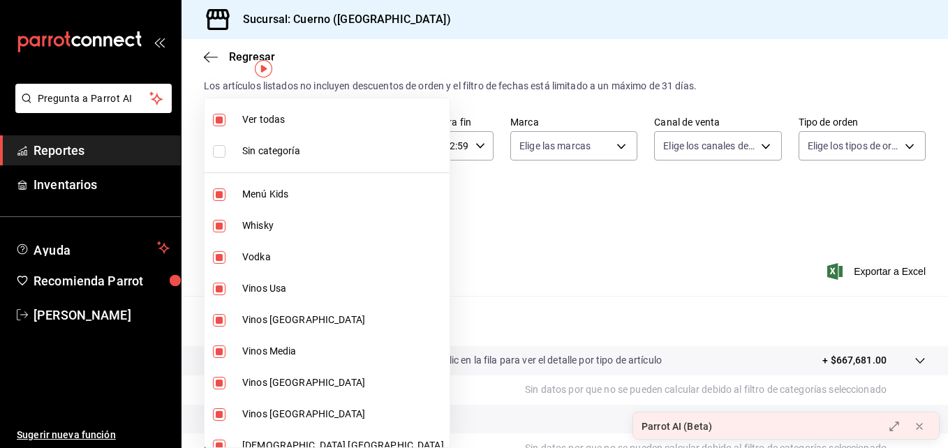
checkbox input "false"
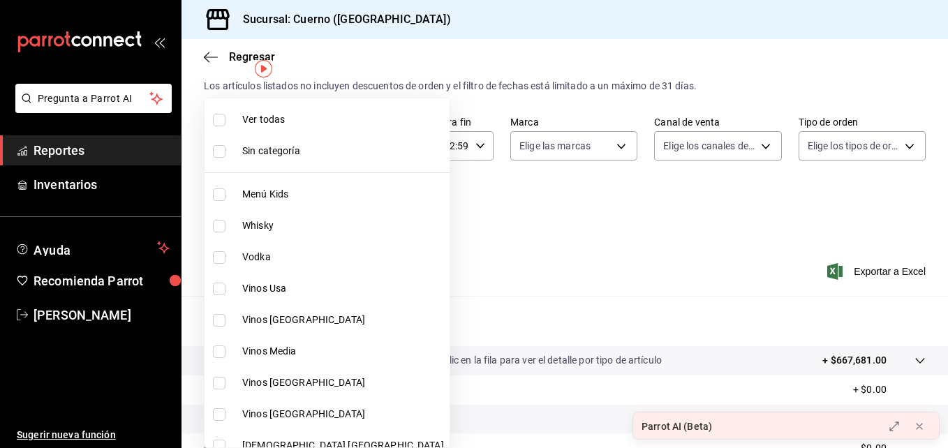
click at [216, 221] on input "checkbox" at bounding box center [219, 226] width 13 height 13
checkbox input "true"
type input "8d843363-7b8b-4002-90a0-c01944697fe5"
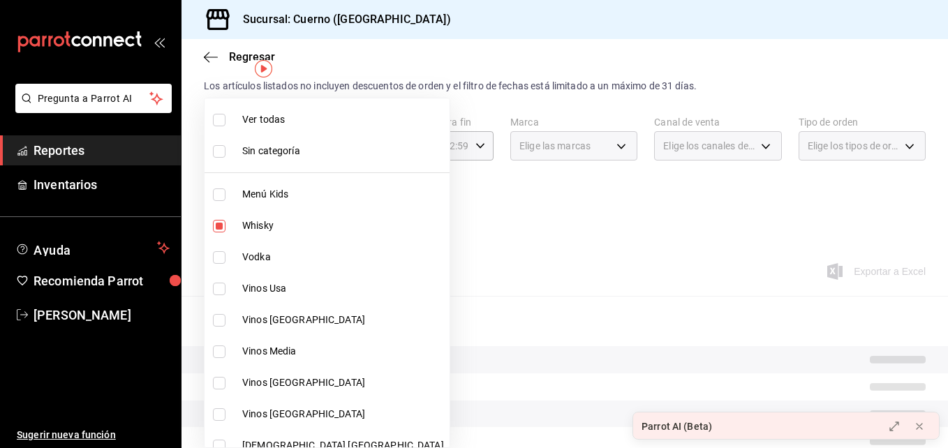
click at [220, 259] on input "checkbox" at bounding box center [219, 257] width 13 height 13
checkbox input "true"
type input "8d843363-7b8b-4002-90a0-c01944697fe5,d20f9d18-5e0f-4b53-b5be-0a43d5f086e3"
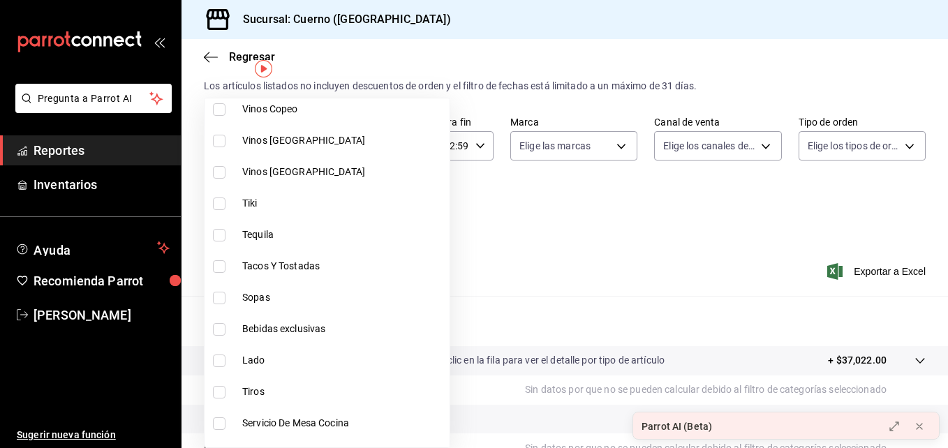
scroll to position [436, 0]
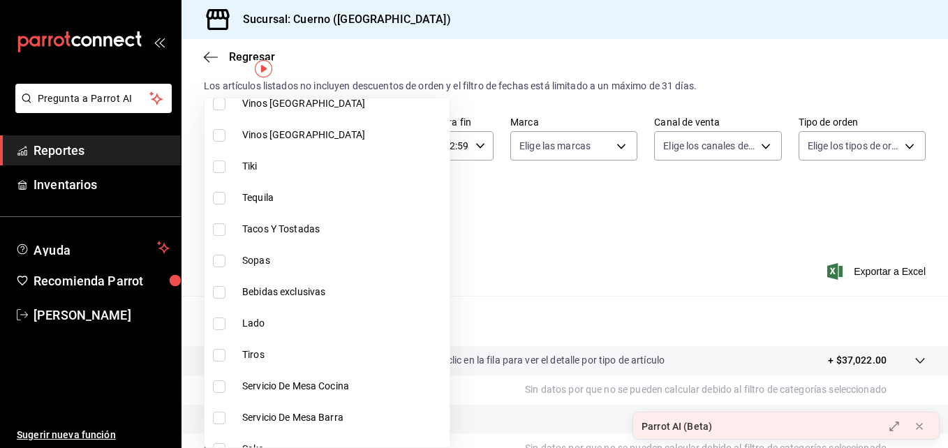
click at [218, 195] on input "checkbox" at bounding box center [219, 198] width 13 height 13
checkbox input "true"
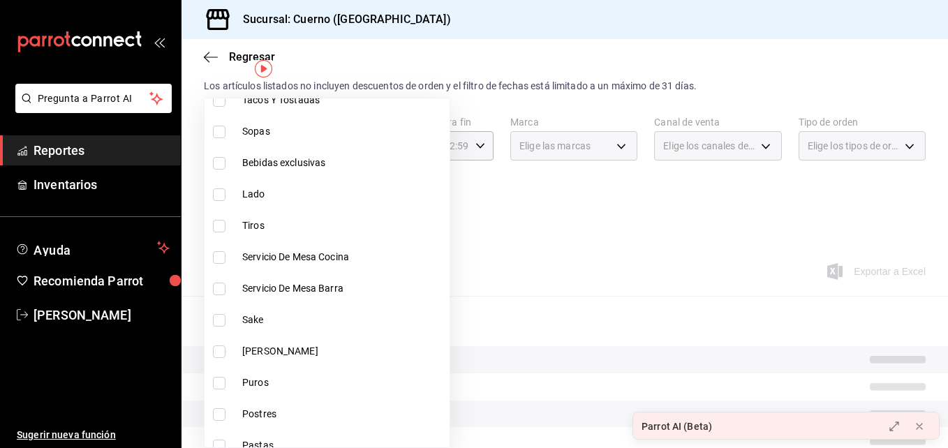
scroll to position [574, 0]
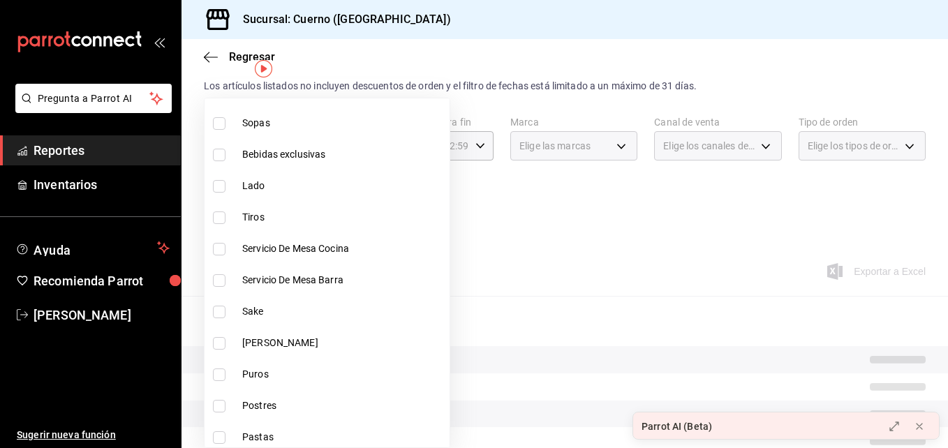
click at [224, 147] on li "Bebidas exclusivas" at bounding box center [326, 154] width 245 height 31
type input "8d843363-7b8b-4002-90a0-c01944697fe5,d20f9d18-5e0f-4b53-b5be-0a43d5f086e3,d13cc…"
checkbox input "true"
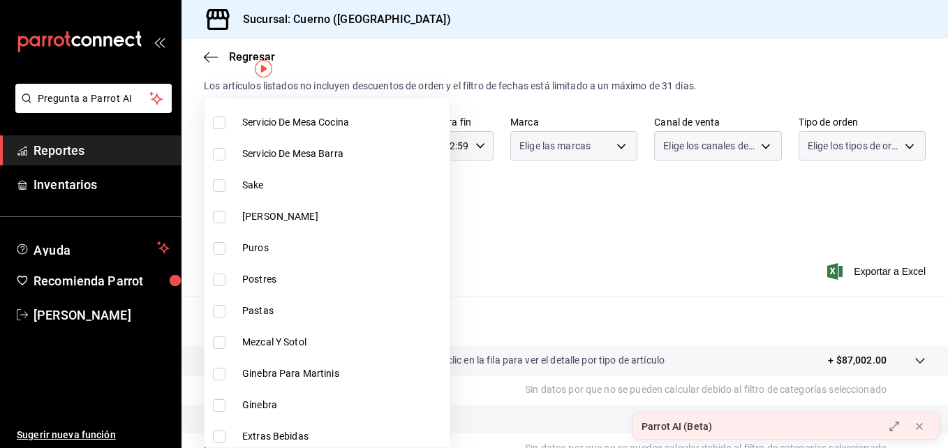
scroll to position [701, 0]
click at [221, 216] on input "checkbox" at bounding box center [219, 216] width 13 height 13
checkbox input "true"
type input "8d843363-7b8b-4002-90a0-c01944697fe5,d20f9d18-5e0f-4b53-b5be-0a43d5f086e3,d13cc…"
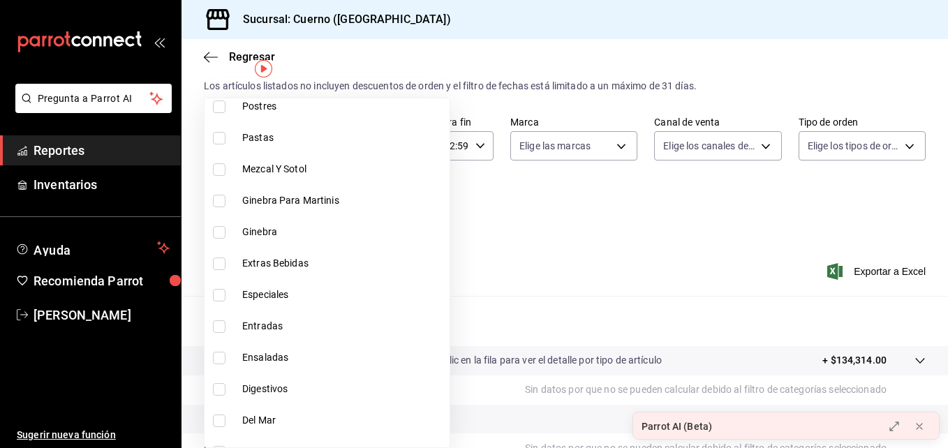
scroll to position [874, 0]
click at [223, 165] on input "checkbox" at bounding box center [219, 169] width 13 height 13
checkbox input "true"
type input "8d843363-7b8b-4002-90a0-c01944697fe5,d20f9d18-5e0f-4b53-b5be-0a43d5f086e3,d13cc…"
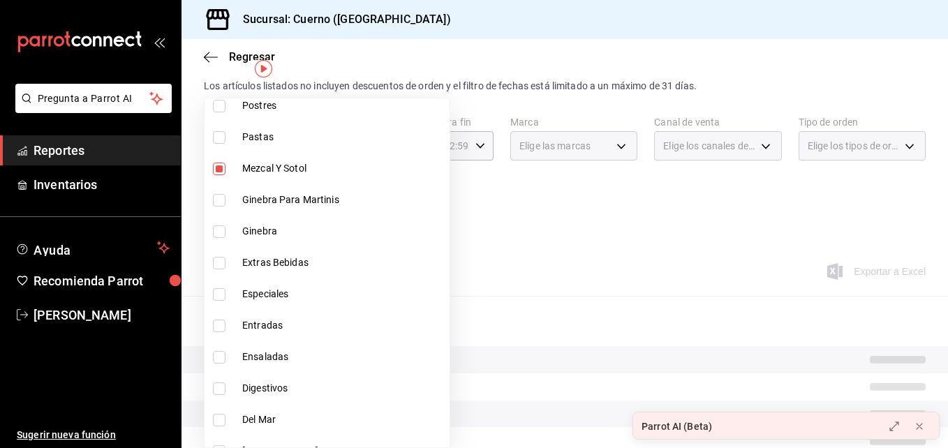
click at [214, 196] on input "checkbox" at bounding box center [219, 200] width 13 height 13
checkbox input "true"
click at [223, 238] on li "Ginebra" at bounding box center [326, 231] width 245 height 31
type input "8d843363-7b8b-4002-90a0-c01944697fe5,d20f9d18-5e0f-4b53-b5be-0a43d5f086e3,d13cc…"
checkbox input "true"
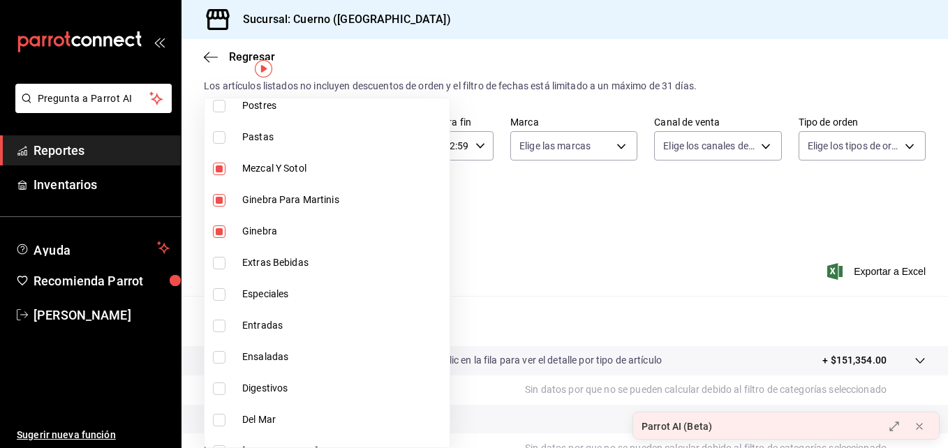
click at [222, 268] on input "checkbox" at bounding box center [219, 263] width 13 height 13
checkbox input "true"
type input "8d843363-7b8b-4002-90a0-c01944697fe5,d20f9d18-5e0f-4b53-b5be-0a43d5f086e3,d13cc…"
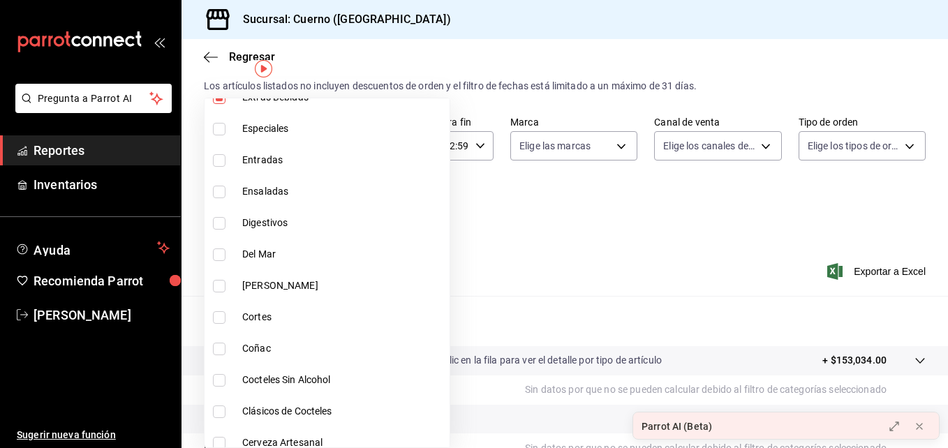
scroll to position [1042, 0]
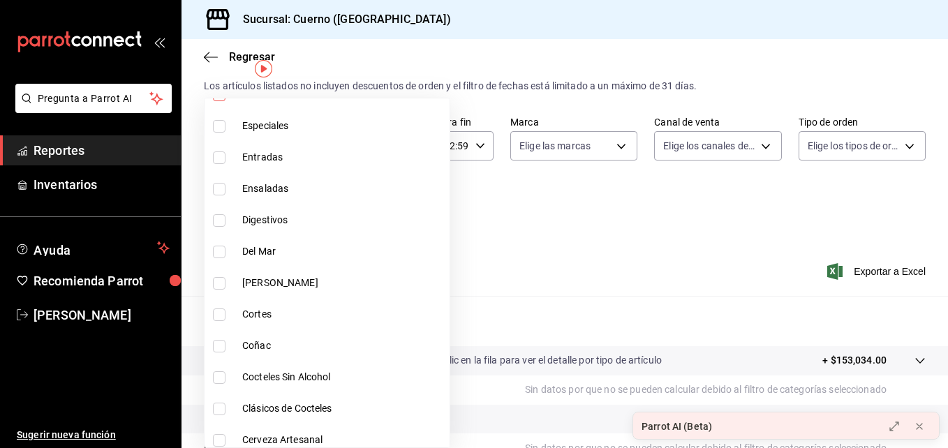
click at [220, 218] on input "checkbox" at bounding box center [219, 220] width 13 height 13
checkbox input "true"
click at [223, 352] on li "Coñac" at bounding box center [326, 345] width 245 height 31
type input "8d843363-7b8b-4002-90a0-c01944697fe5,d20f9d18-5e0f-4b53-b5be-0a43d5f086e3,d13cc…"
checkbox input "true"
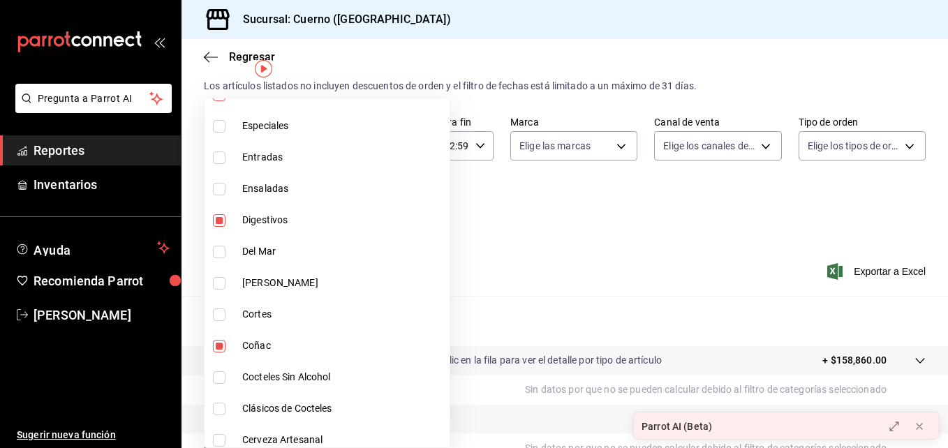
click at [220, 375] on input "checkbox" at bounding box center [219, 377] width 13 height 13
checkbox input "true"
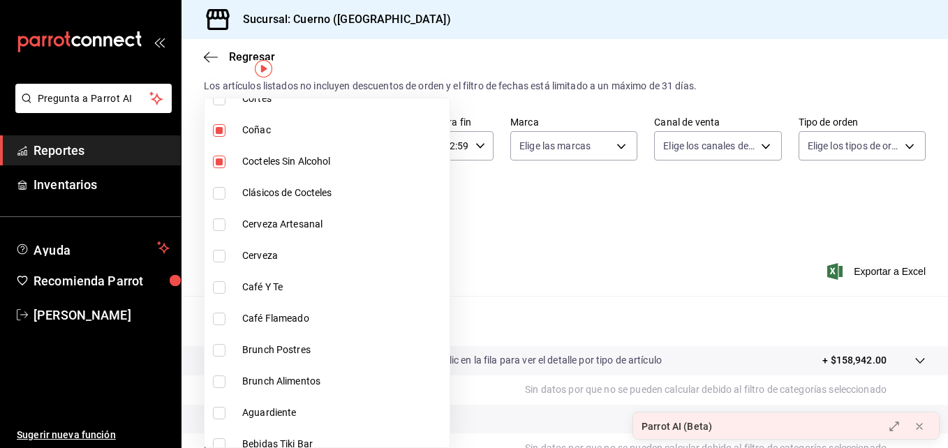
scroll to position [1262, 0]
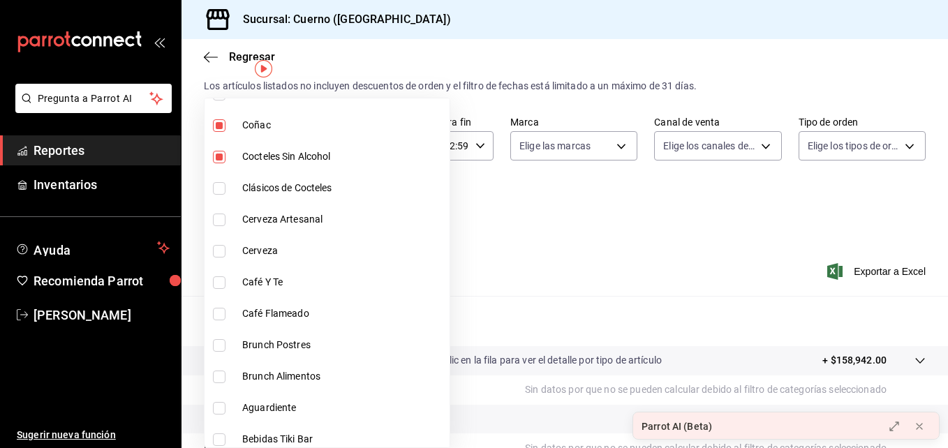
click at [221, 181] on li "Clásicos de Cocteles" at bounding box center [326, 187] width 245 height 31
type input "8d843363-7b8b-4002-90a0-c01944697fe5,d20f9d18-5e0f-4b53-b5be-0a43d5f086e3,d13cc…"
checkbox input "true"
click at [217, 224] on input "checkbox" at bounding box center [219, 220] width 13 height 13
checkbox input "true"
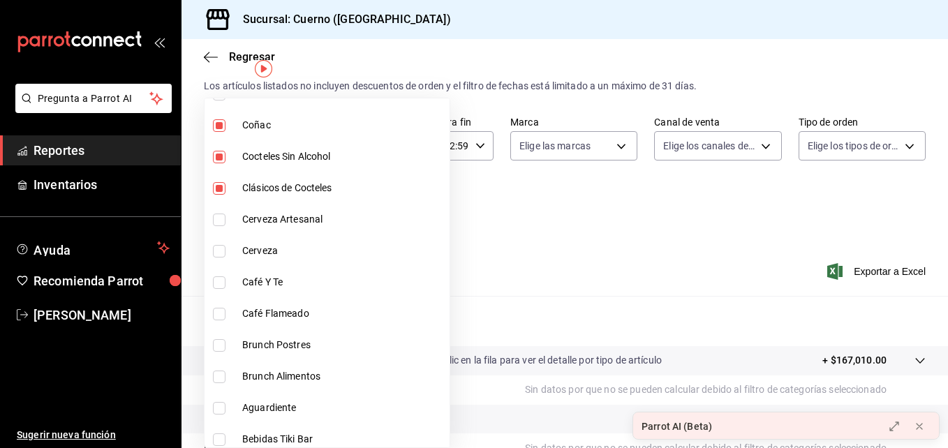
type input "8d843363-7b8b-4002-90a0-c01944697fe5,d20f9d18-5e0f-4b53-b5be-0a43d5f086e3,d13cc…"
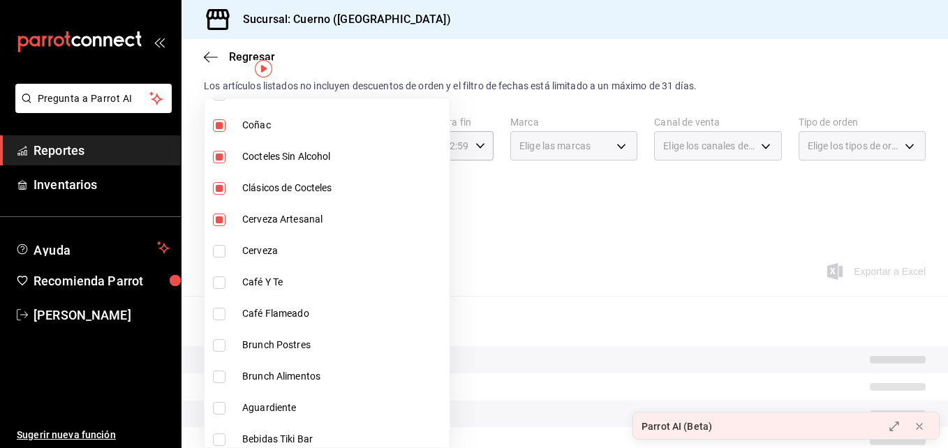
click at [218, 248] on input "checkbox" at bounding box center [219, 251] width 13 height 13
checkbox input "true"
type input "8d843363-7b8b-4002-90a0-c01944697fe5,d20f9d18-5e0f-4b53-b5be-0a43d5f086e3,d13cc…"
click at [216, 287] on input "checkbox" at bounding box center [219, 282] width 13 height 13
checkbox input "true"
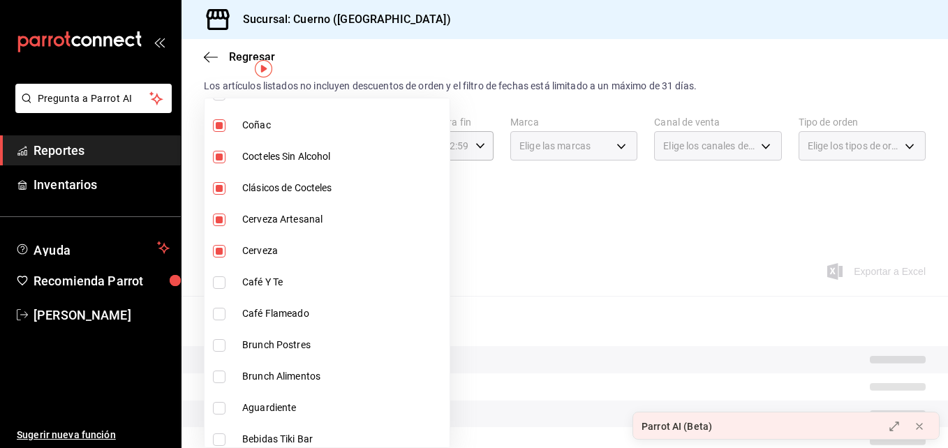
type input "8d843363-7b8b-4002-90a0-c01944697fe5,d20f9d18-5e0f-4b53-b5be-0a43d5f086e3,d13cc…"
click at [219, 310] on input "checkbox" at bounding box center [219, 314] width 13 height 13
checkbox input "true"
type input "8d843363-7b8b-4002-90a0-c01944697fe5,d20f9d18-5e0f-4b53-b5be-0a43d5f086e3,d13cc…"
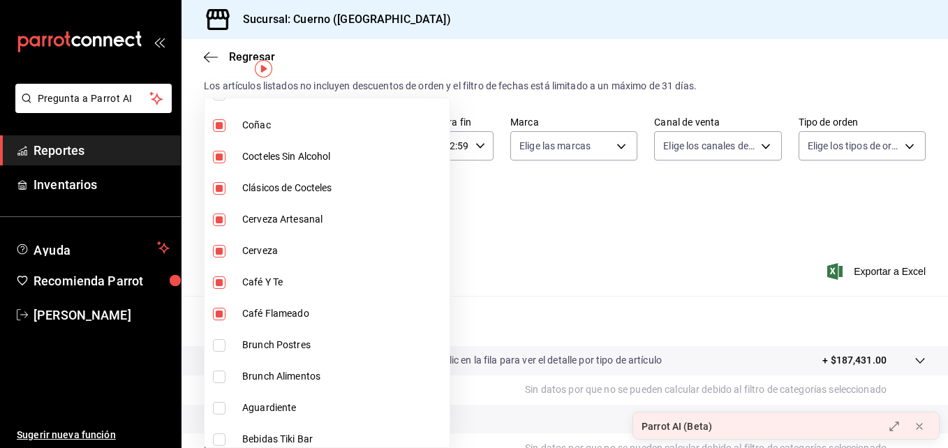
click at [213, 345] on input "checkbox" at bounding box center [219, 345] width 13 height 13
checkbox input "true"
type input "8d843363-7b8b-4002-90a0-c01944697fe5,d20f9d18-5e0f-4b53-b5be-0a43d5f086e3,d13cc…"
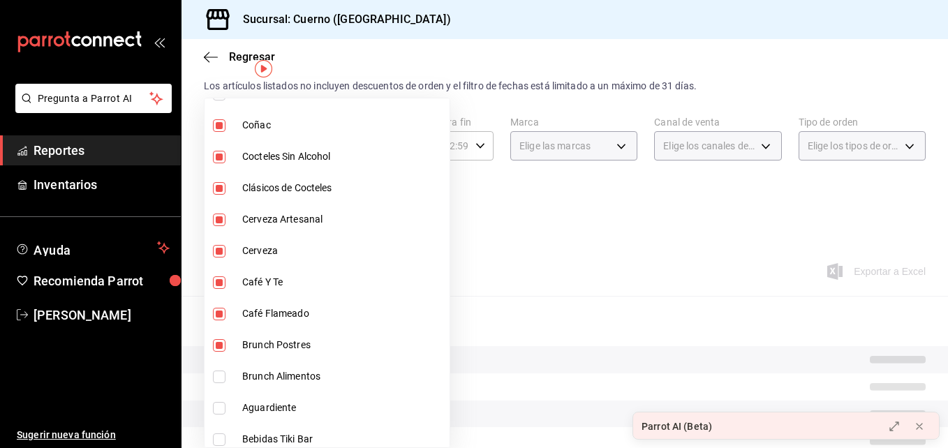
click at [213, 345] on input "checkbox" at bounding box center [219, 345] width 13 height 13
checkbox input "false"
type input "8d843363-7b8b-4002-90a0-c01944697fe5,d20f9d18-5e0f-4b53-b5be-0a43d5f086e3,d13cc…"
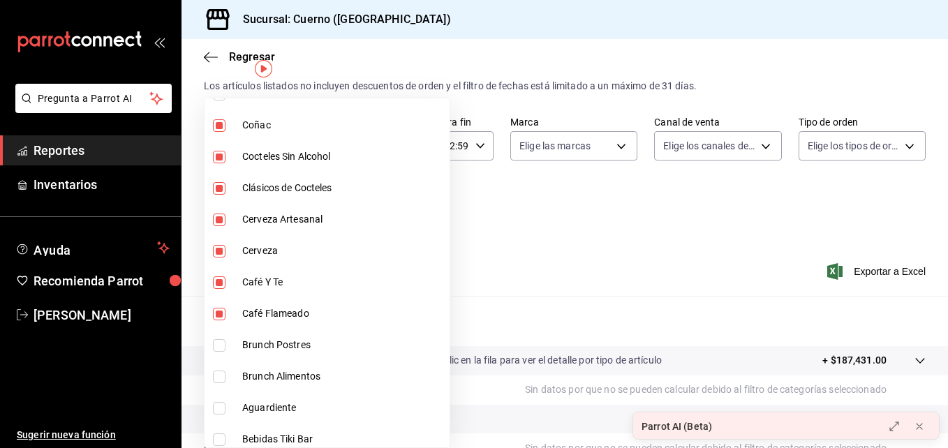
scroll to position [1301, 0]
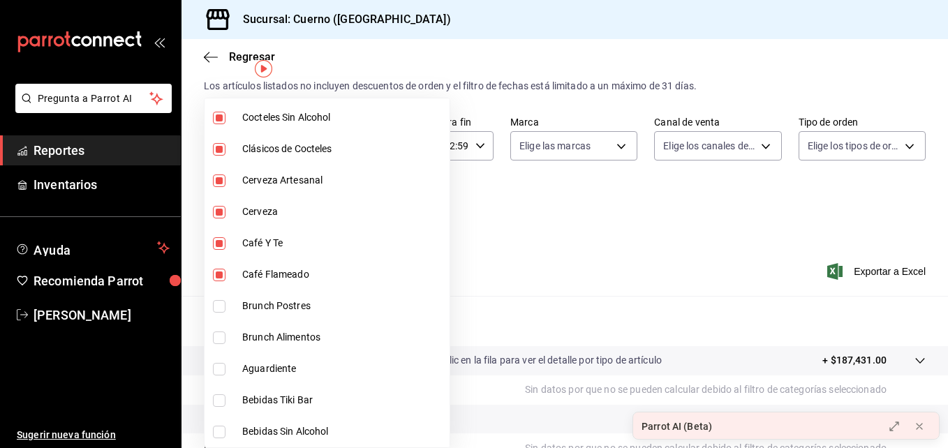
click at [222, 332] on input "checkbox" at bounding box center [219, 337] width 13 height 13
checkbox input "true"
type input "8d843363-7b8b-4002-90a0-c01944697fe5,d20f9d18-5e0f-4b53-b5be-0a43d5f086e3,d13cc…"
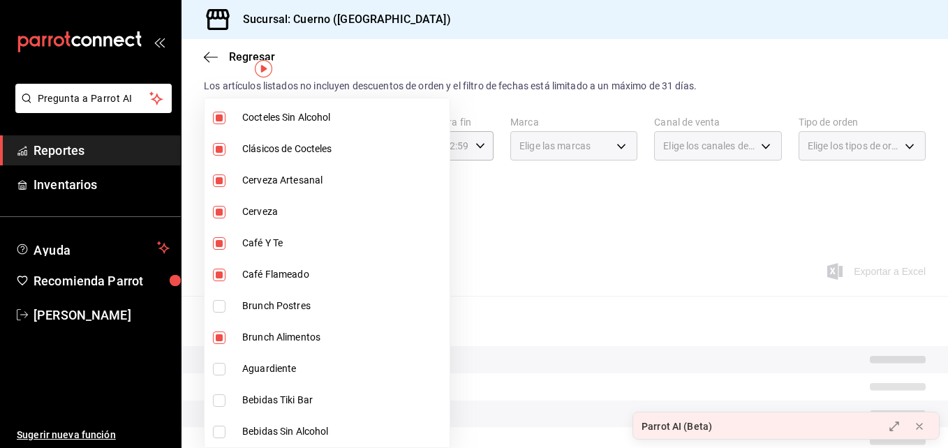
click at [222, 332] on input "checkbox" at bounding box center [219, 337] width 13 height 13
checkbox input "false"
type input "8d843363-7b8b-4002-90a0-c01944697fe5,d20f9d18-5e0f-4b53-b5be-0a43d5f086e3,d13cc…"
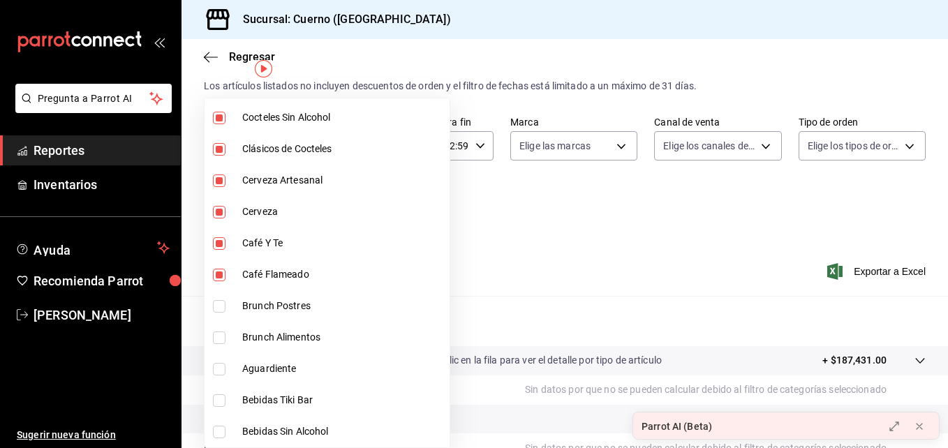
click at [214, 368] on input "checkbox" at bounding box center [219, 369] width 13 height 13
checkbox input "true"
type input "8d843363-7b8b-4002-90a0-c01944697fe5,d20f9d18-5e0f-4b53-b5be-0a43d5f086e3,d13cc…"
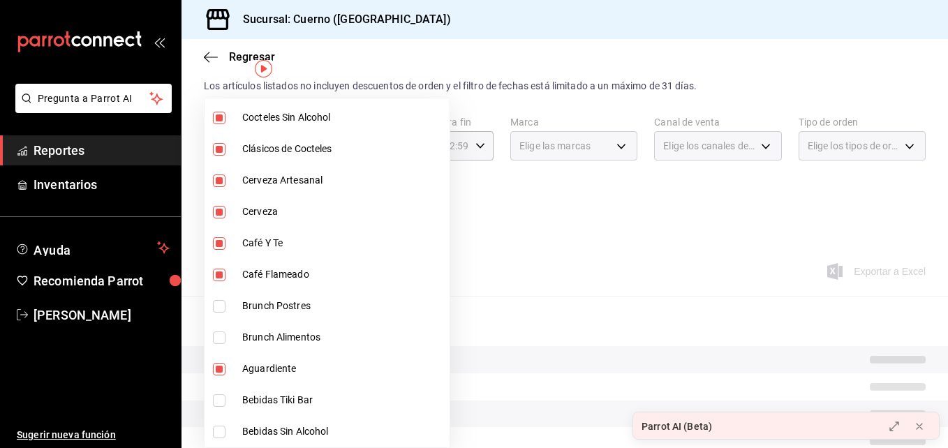
click at [215, 396] on input "checkbox" at bounding box center [219, 400] width 13 height 13
checkbox input "true"
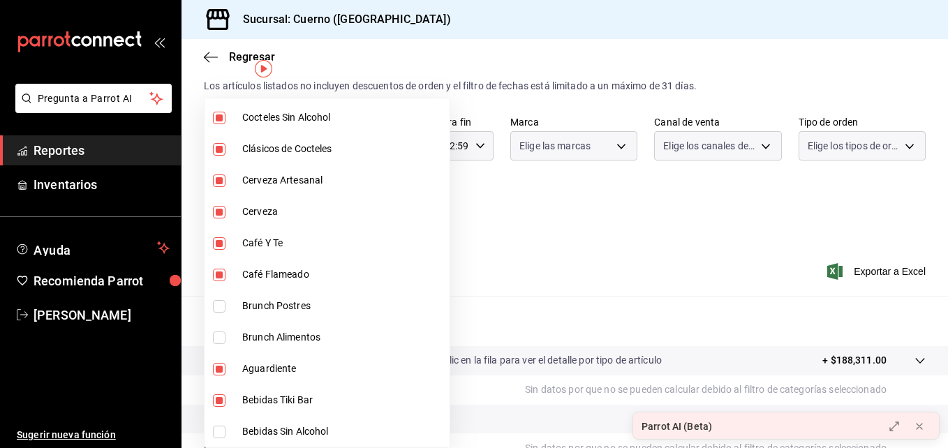
type input "8d843363-7b8b-4002-90a0-c01944697fe5,d20f9d18-5e0f-4b53-b5be-0a43d5f086e3,d13cc…"
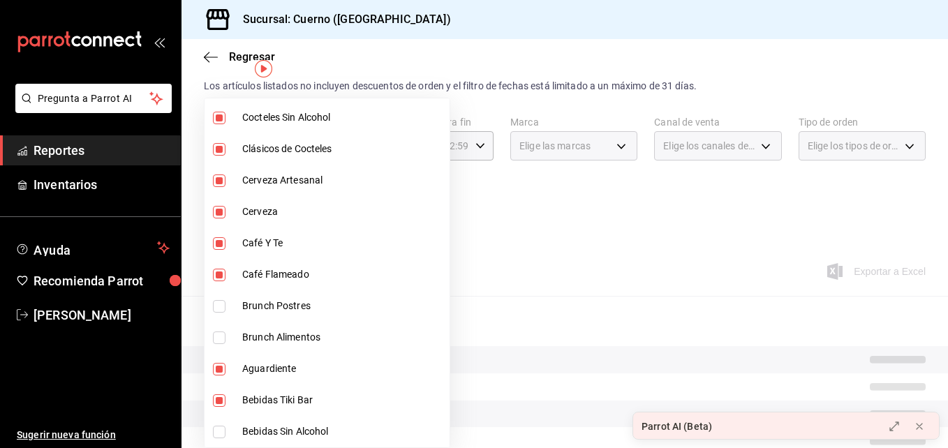
click at [223, 438] on input "checkbox" at bounding box center [219, 432] width 13 height 13
checkbox input "true"
type input "8d843363-7b8b-4002-90a0-c01944697fe5,d20f9d18-5e0f-4b53-b5be-0a43d5f086e3,d13cc…"
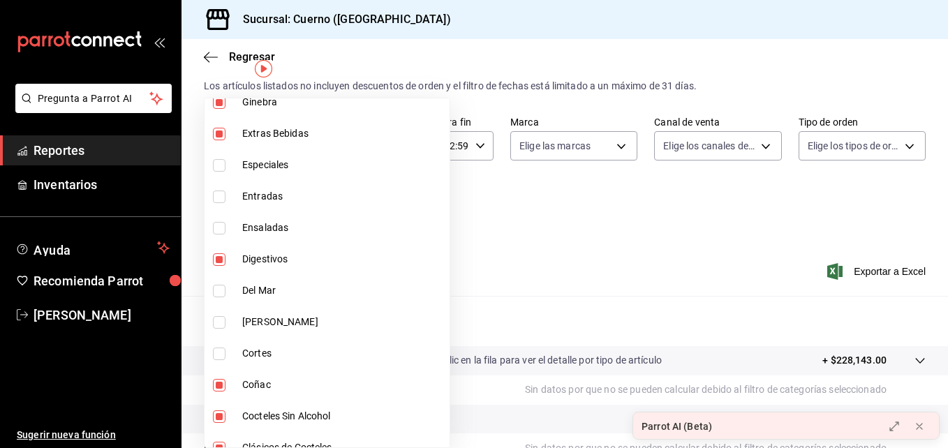
scroll to position [1002, 0]
click at [565, 237] on div at bounding box center [474, 224] width 948 height 448
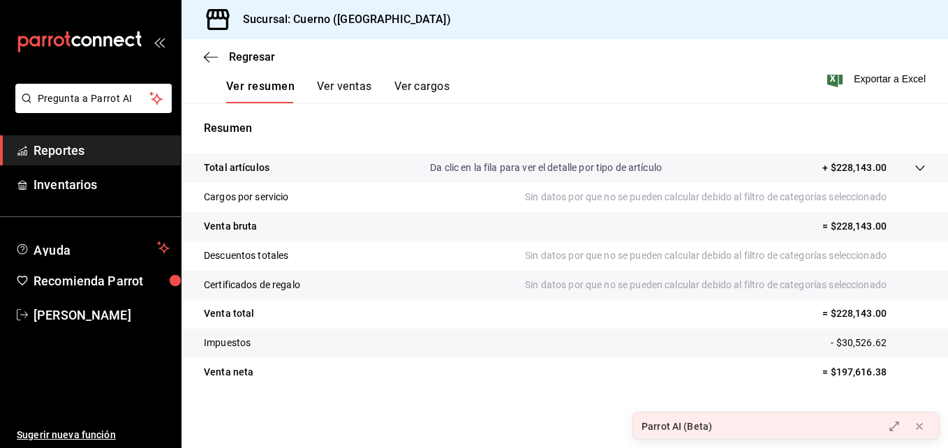
scroll to position [0, 0]
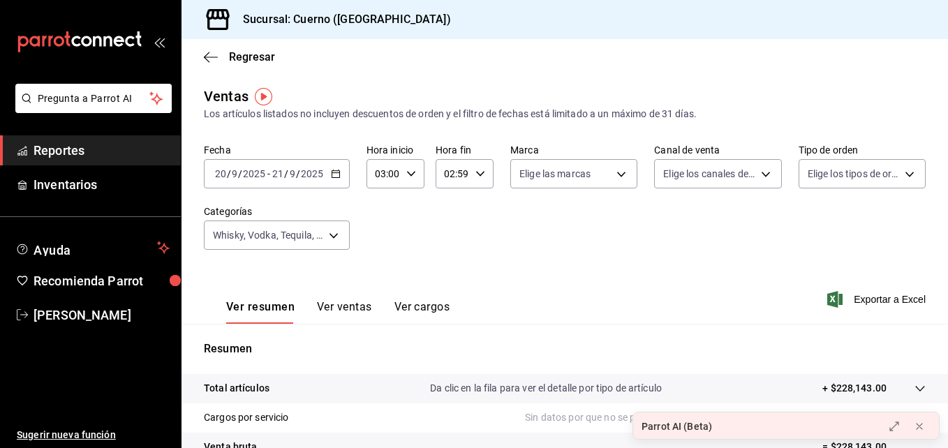
click at [271, 219] on div "Whisky, Vodka, Tequila, Signature Drinks, [PERSON_NAME], Mezcal Y Sotol, Ginebr…" at bounding box center [277, 232] width 146 height 35
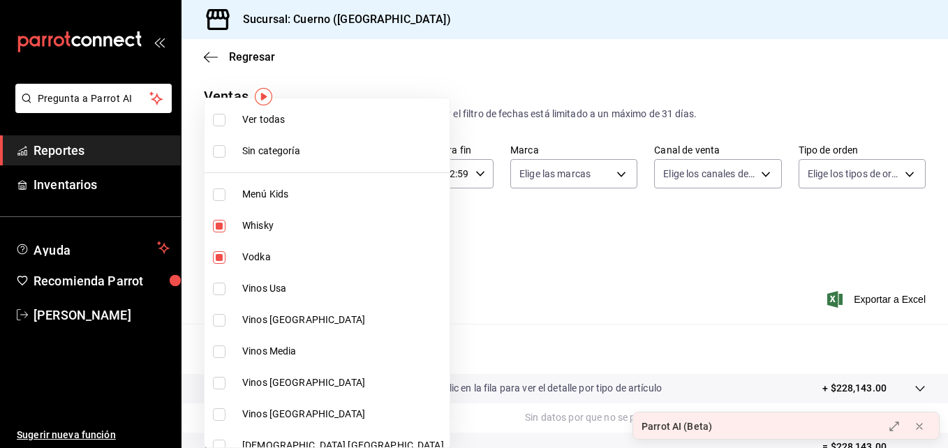
click at [269, 227] on body "Pregunta a Parrot AI Reportes Inventarios Ayuda Recomienda Parrot [PERSON_NAME]…" at bounding box center [474, 224] width 948 height 448
click at [226, 124] on label at bounding box center [222, 120] width 18 height 13
click at [225, 124] on input "checkbox" at bounding box center [219, 120] width 13 height 13
checkbox input "false"
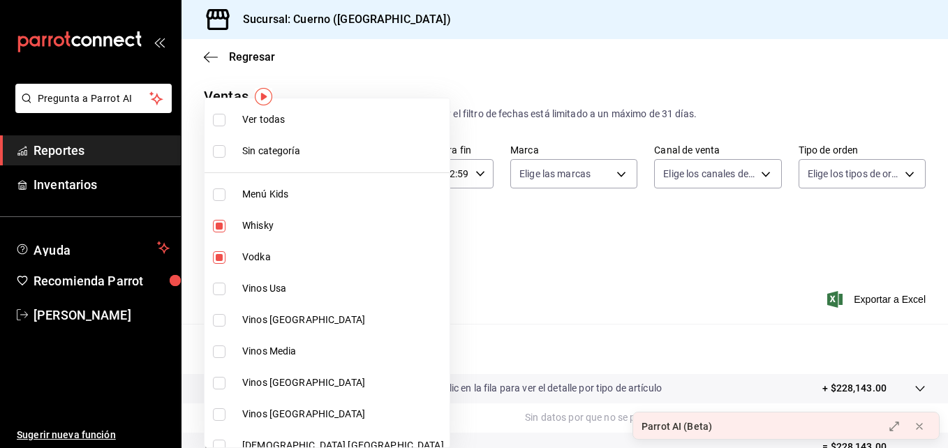
checkbox input "false"
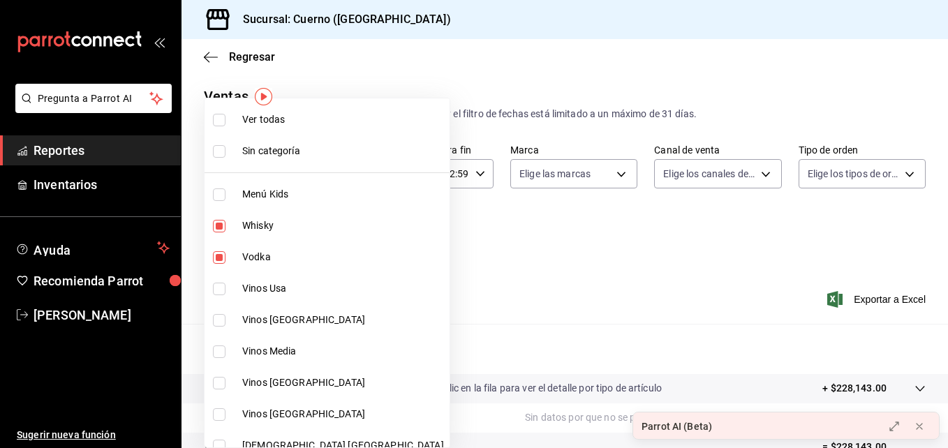
checkbox input "false"
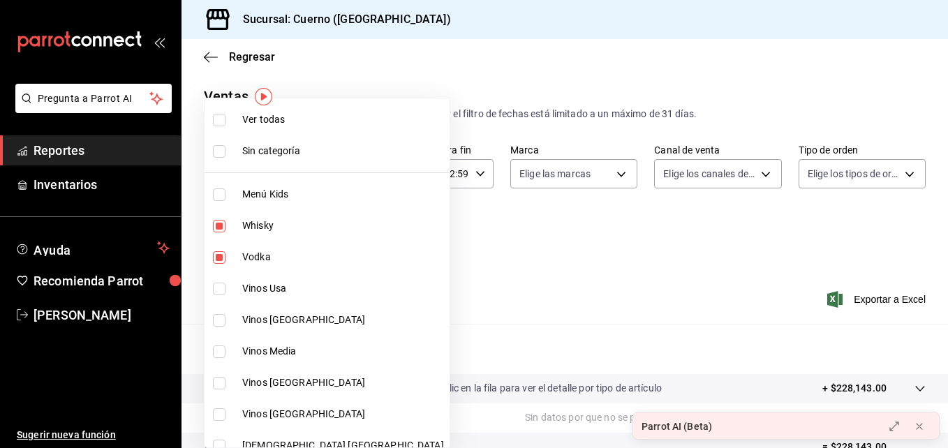
checkbox input "false"
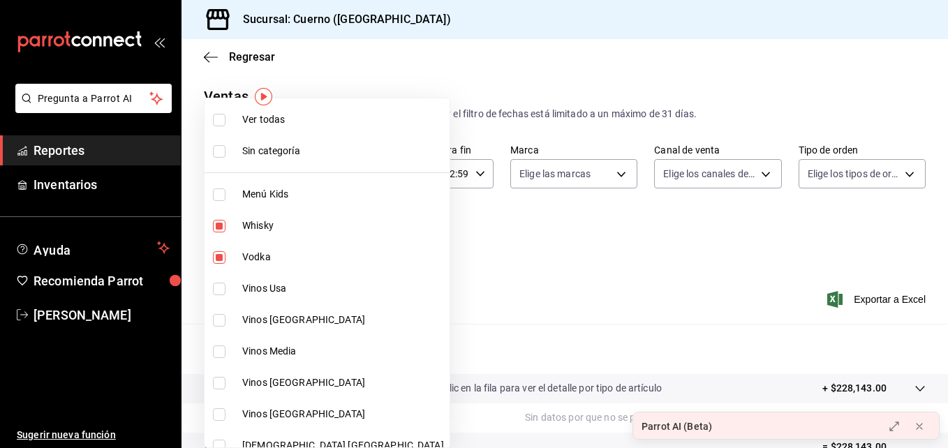
checkbox input "false"
click at [207, 120] on li "Ver todas" at bounding box center [326, 119] width 245 height 31
click at [463, 241] on div at bounding box center [474, 224] width 948 height 448
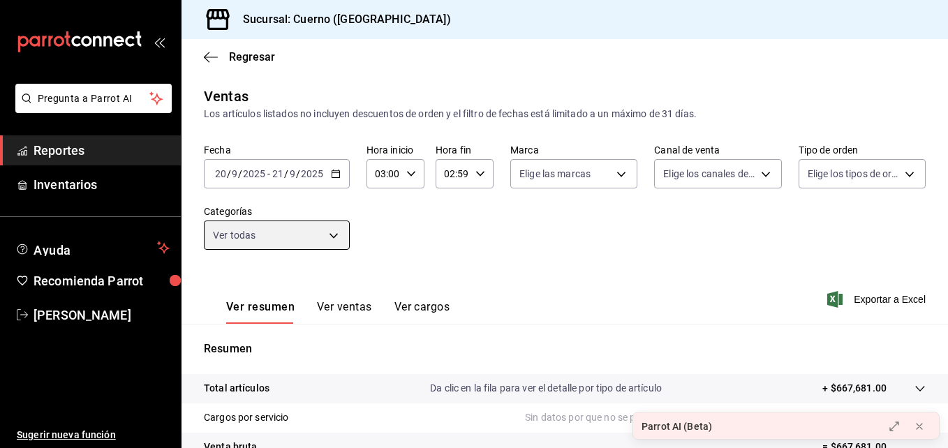
scroll to position [221, 0]
